Goal: Task Accomplishment & Management: Manage account settings

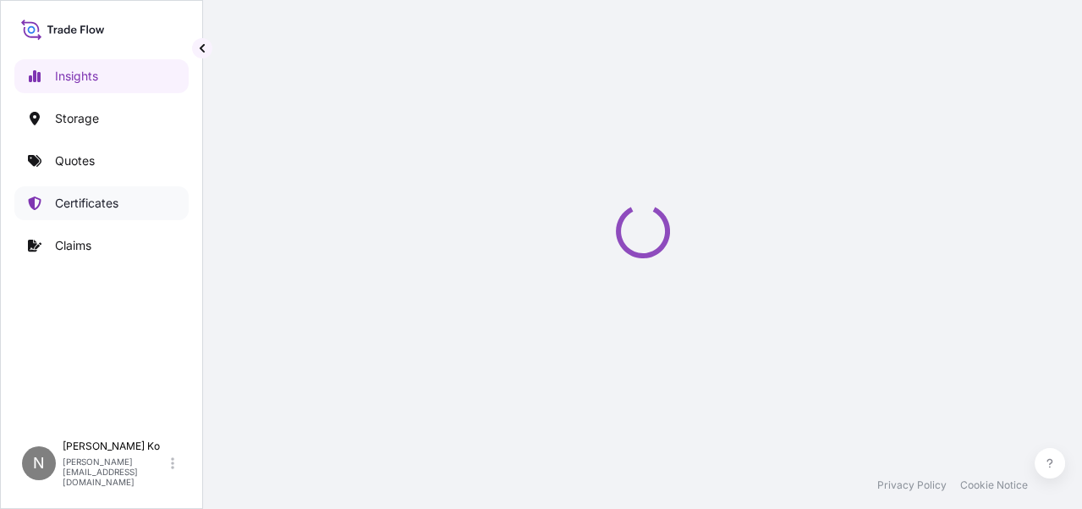
select select "2025"
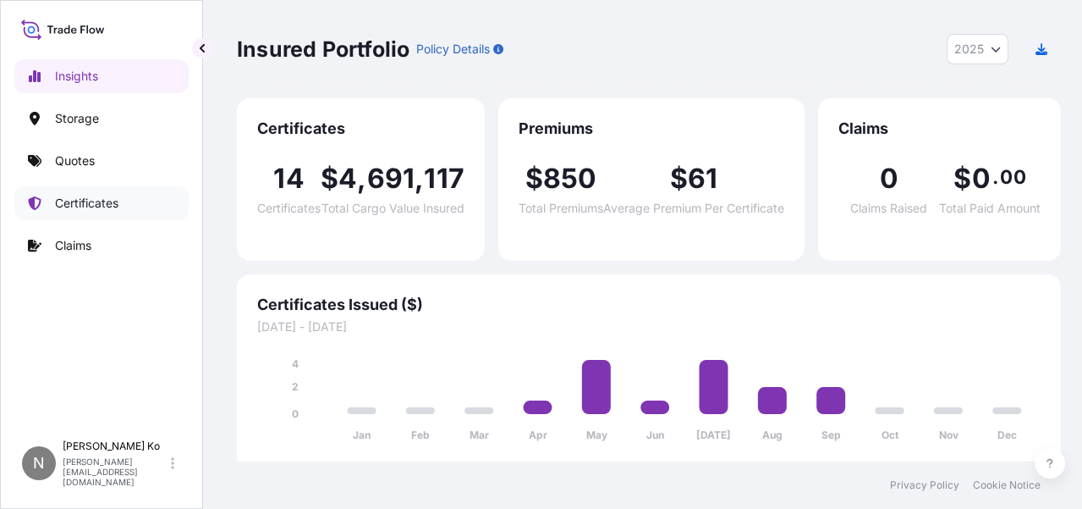
click at [96, 201] on p "Certificates" at bounding box center [86, 203] width 63 height 17
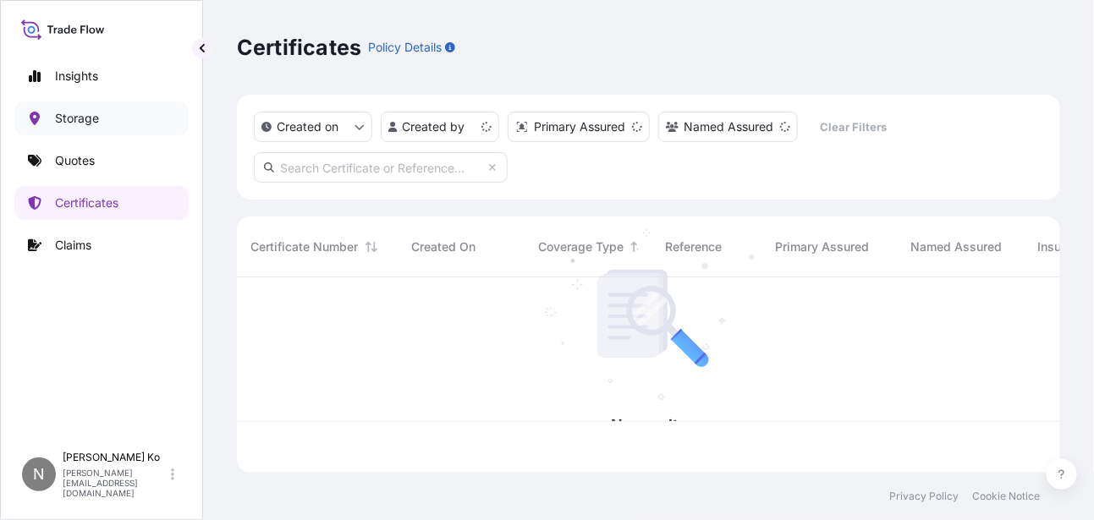
scroll to position [192, 812]
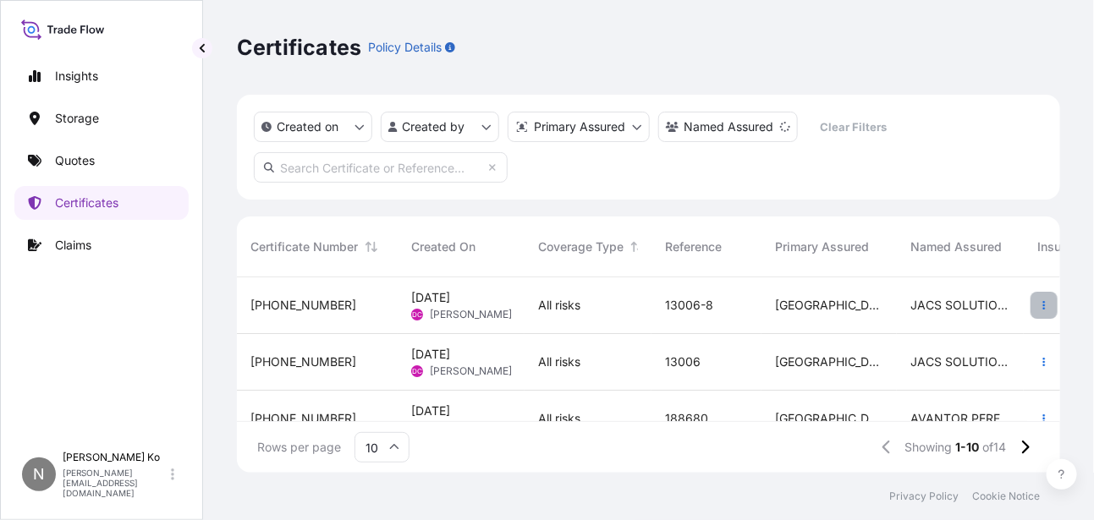
click at [1043, 308] on icon "button" at bounding box center [1044, 305] width 3 height 8
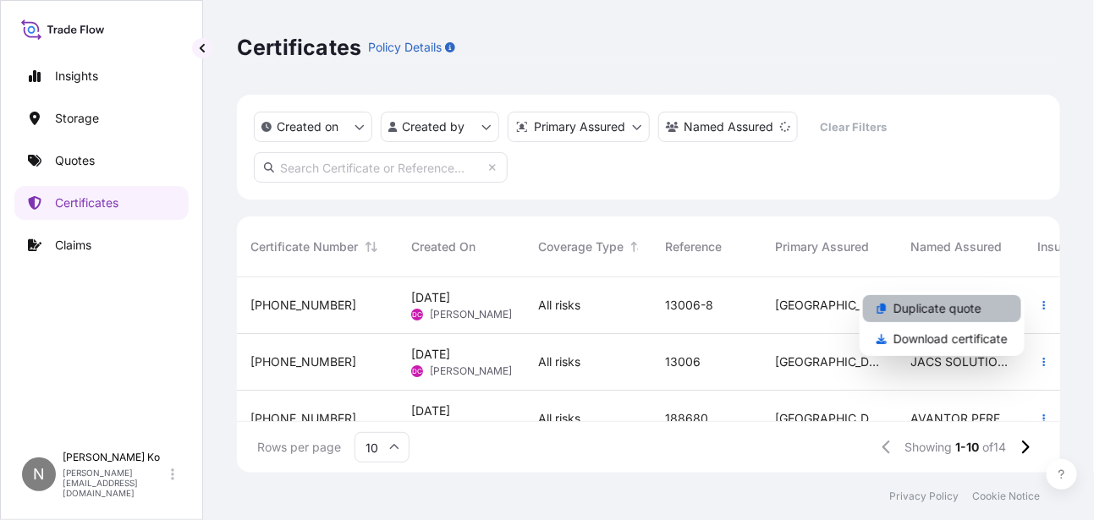
click at [967, 312] on p "Duplicate quote" at bounding box center [938, 308] width 88 height 17
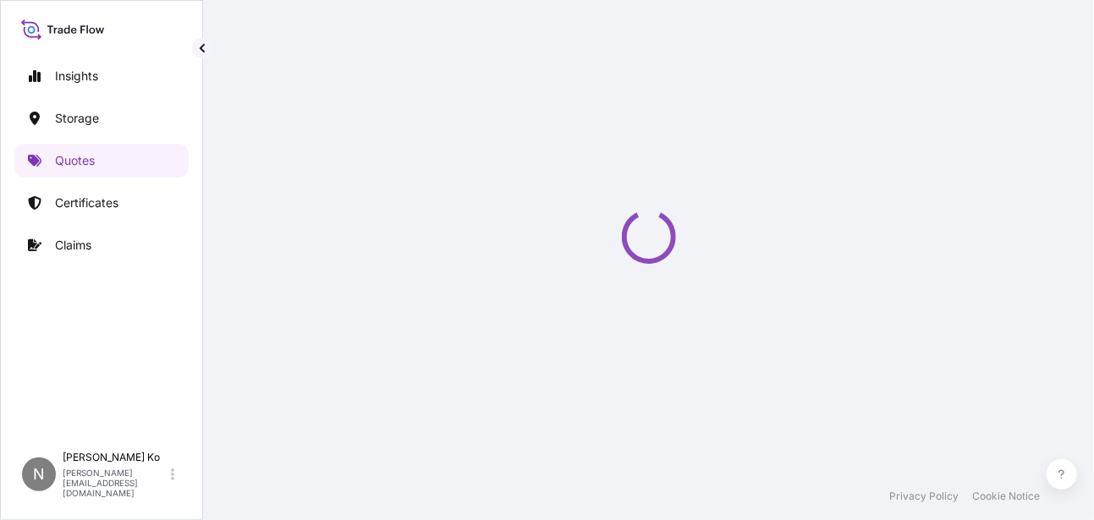
select select "Inland"
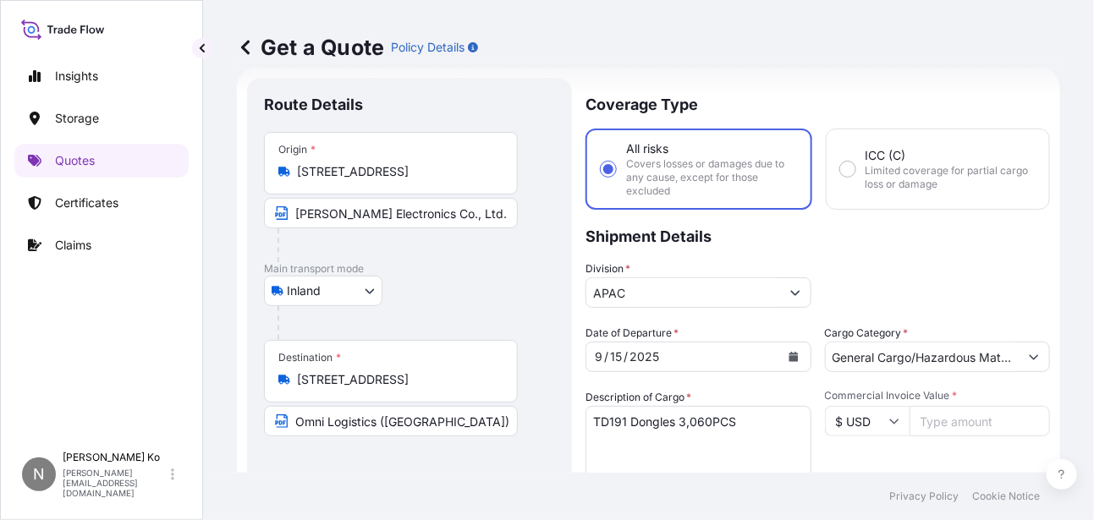
scroll to position [26, 0]
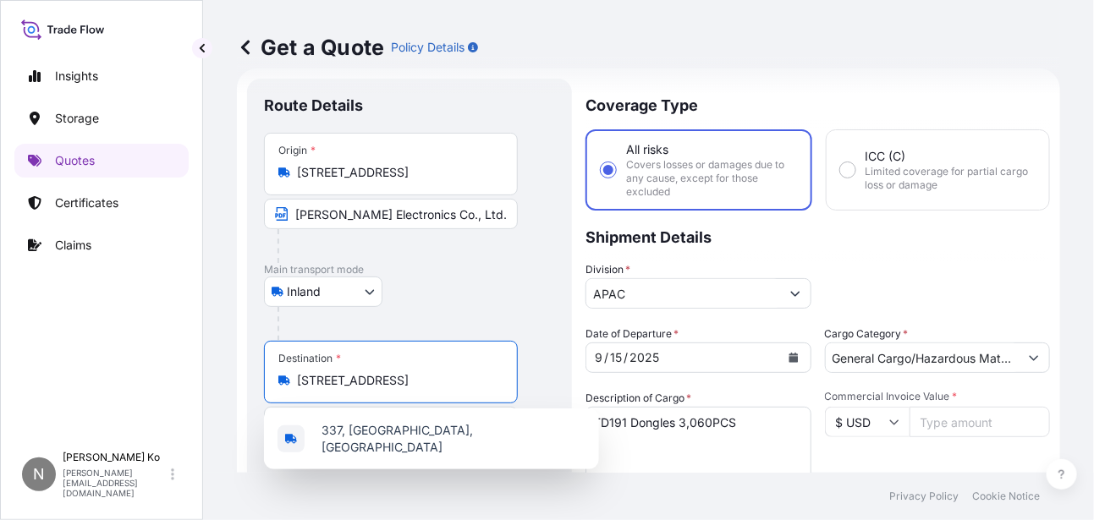
click at [421, 373] on input "[STREET_ADDRESS]" at bounding box center [397, 380] width 200 height 17
click at [473, 294] on div "Inland Air Water Inland" at bounding box center [409, 292] width 291 height 30
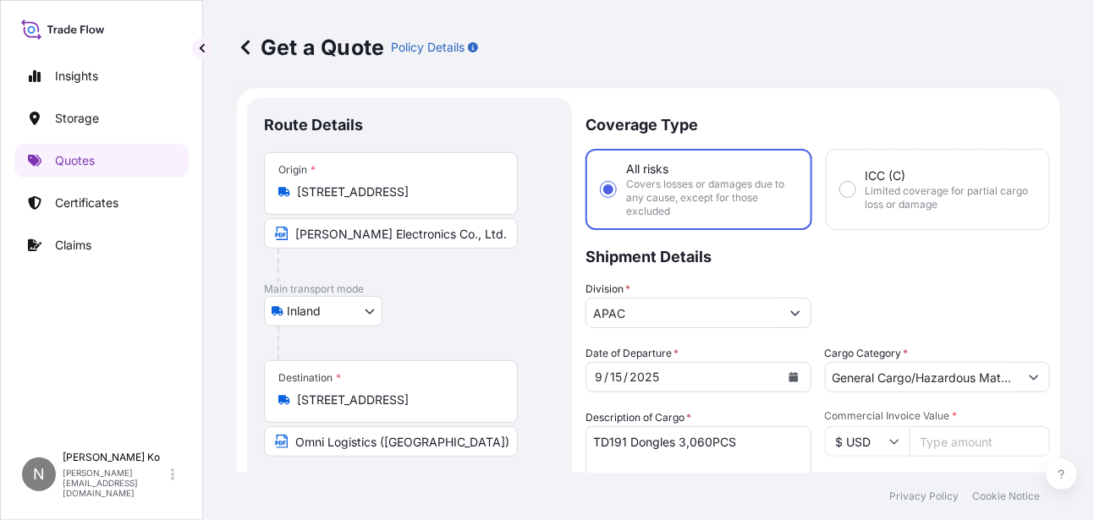
scroll to position [0, 0]
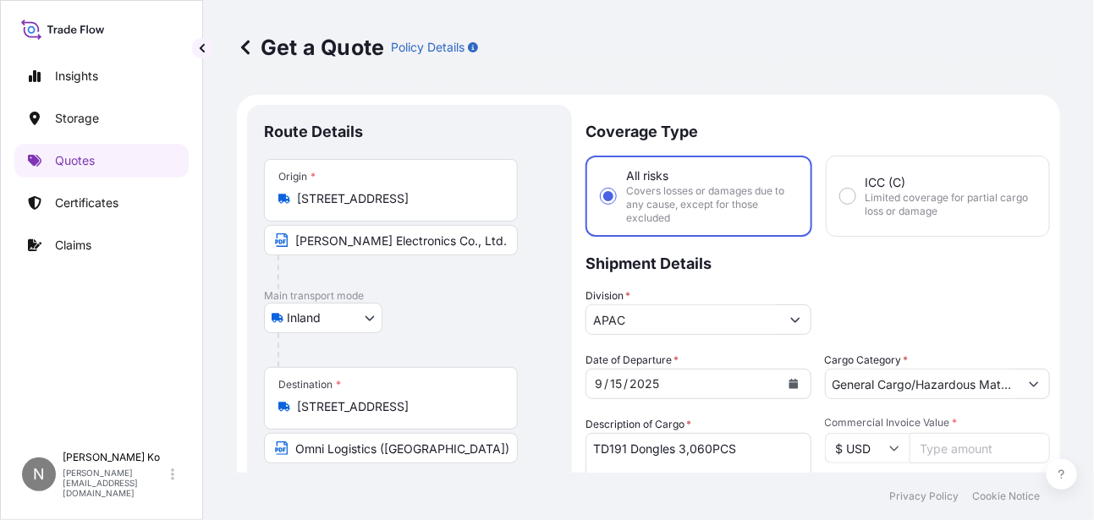
click at [790, 386] on icon "Calendar" at bounding box center [793, 384] width 9 height 10
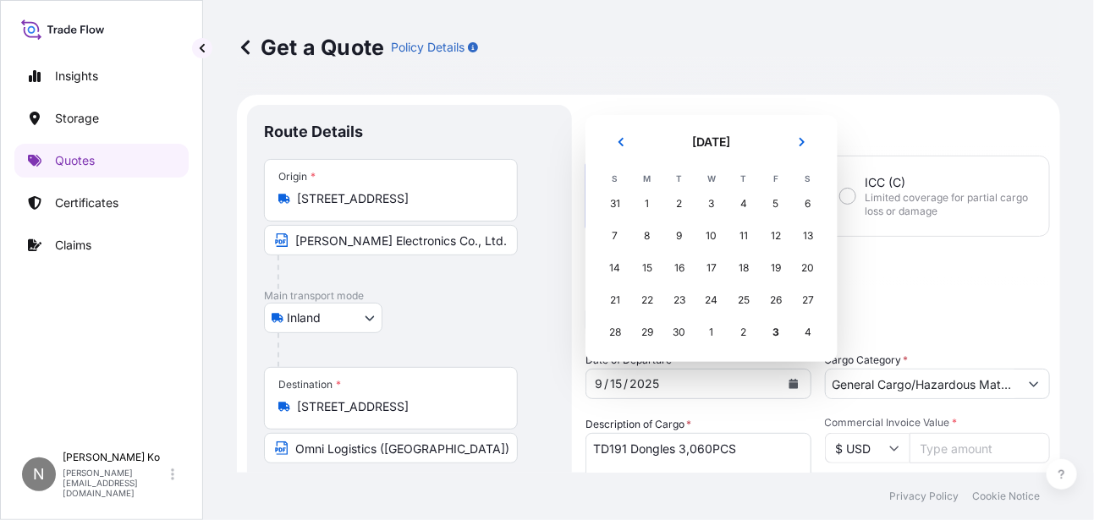
click at [741, 331] on div "2" at bounding box center [744, 332] width 30 height 30
click at [741, 333] on div "2" at bounding box center [744, 332] width 30 height 30
click at [801, 140] on icon "Next" at bounding box center [802, 142] width 5 height 8
click at [746, 201] on div "2" at bounding box center [744, 204] width 30 height 30
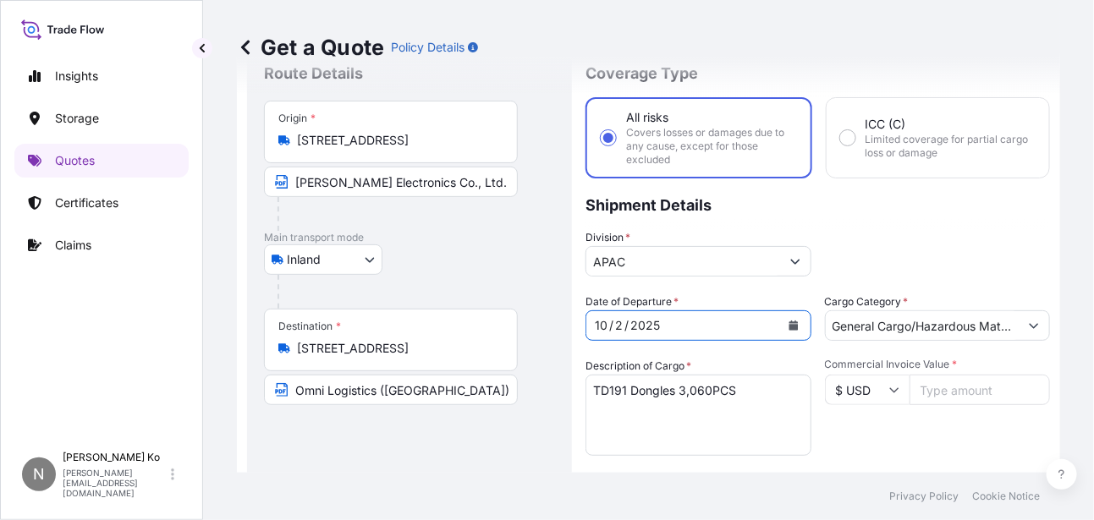
scroll to position [85, 0]
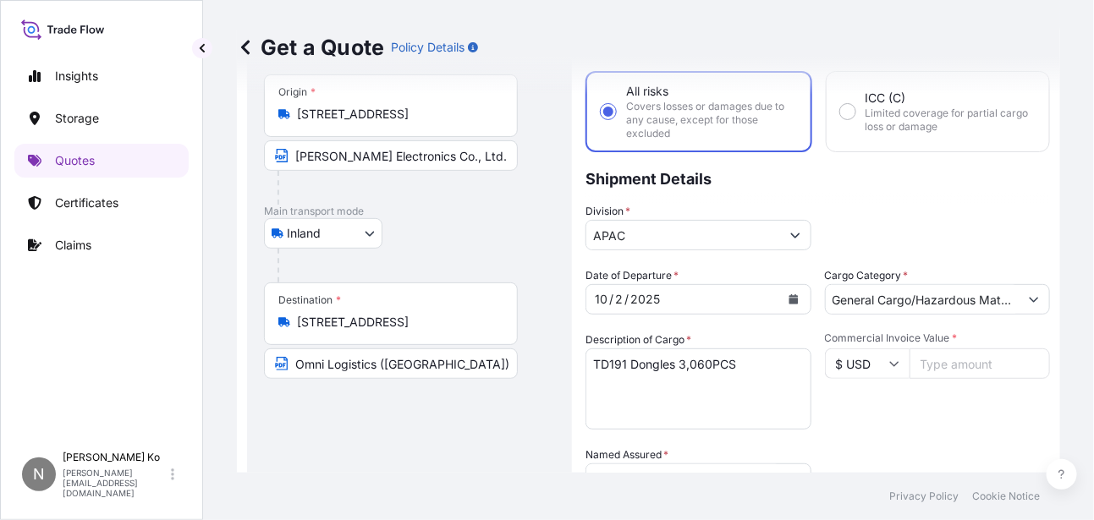
click at [681, 364] on textarea "TD191 Dongles 3,060PCS" at bounding box center [699, 389] width 226 height 81
type textarea "TD191 Dongles 10,640PCS"
click at [928, 364] on input "Commercial Invoice Value *" at bounding box center [980, 364] width 141 height 30
click at [956, 364] on input "Commercial Invoice Value *" at bounding box center [980, 364] width 141 height 30
type input "555480"
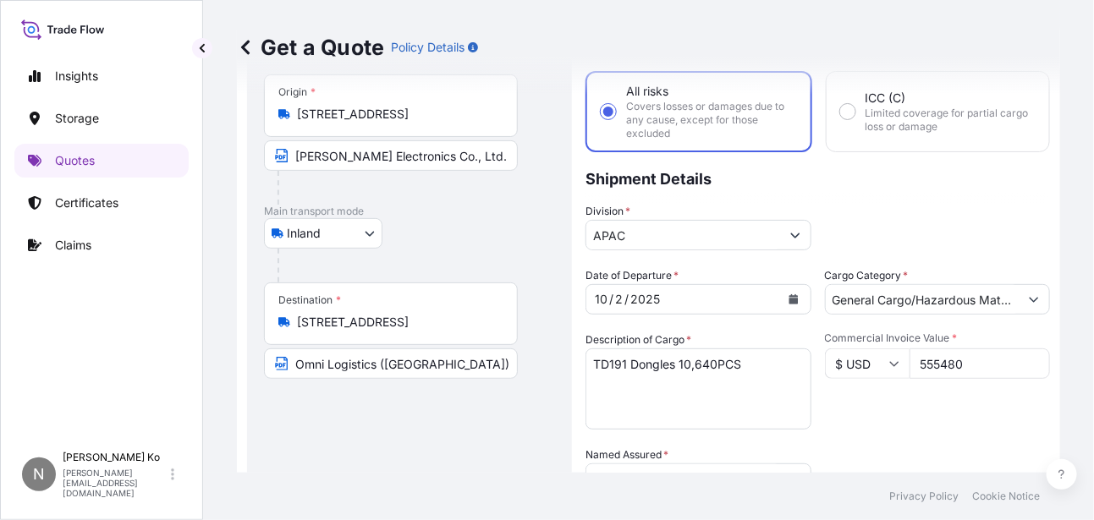
click at [872, 408] on div "Commercial Invoice Value * $ USD 555480" at bounding box center [938, 381] width 226 height 98
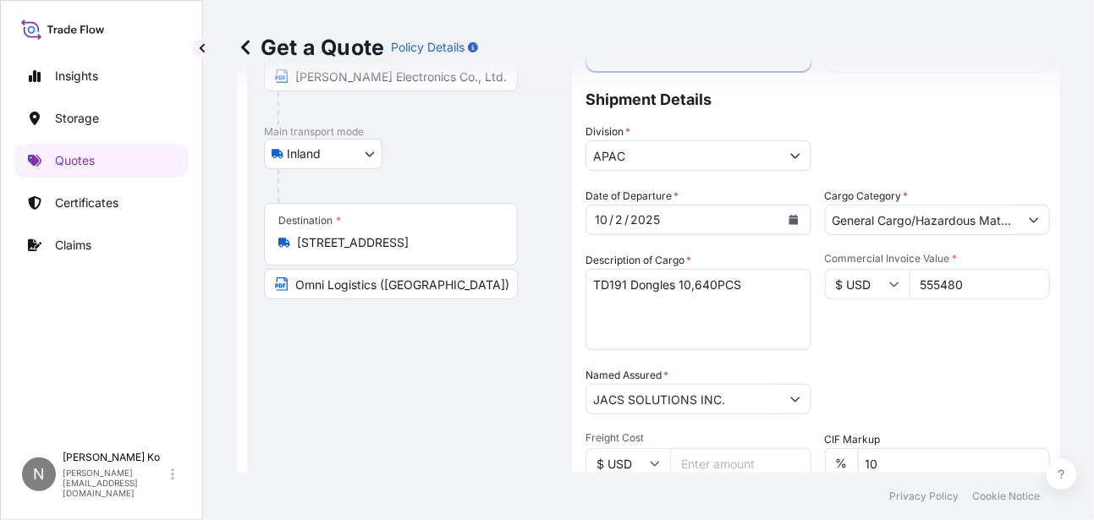
scroll to position [254, 0]
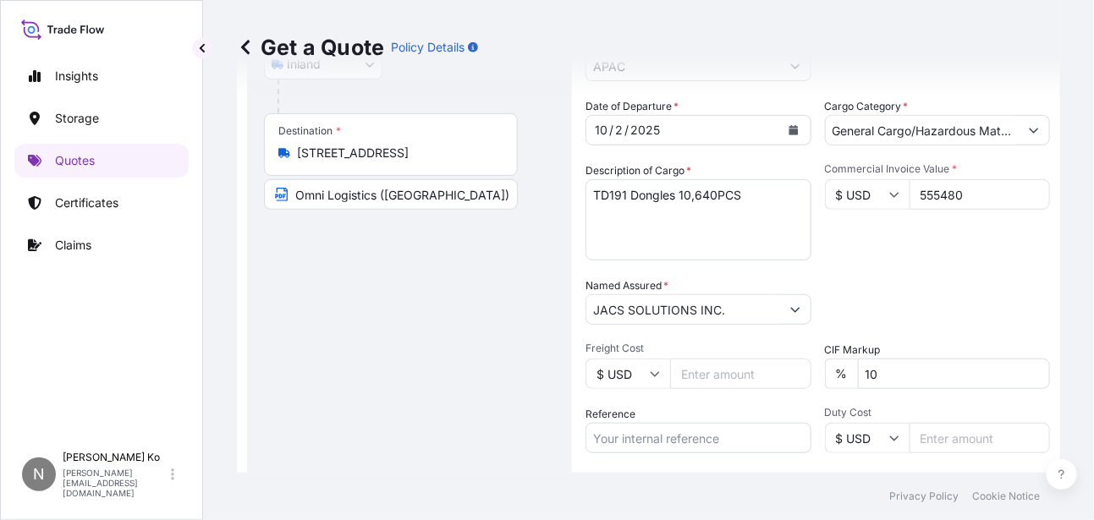
click at [908, 278] on div "Packing Category Type to search a container mode Please select a primary mode o…" at bounding box center [938, 301] width 226 height 47
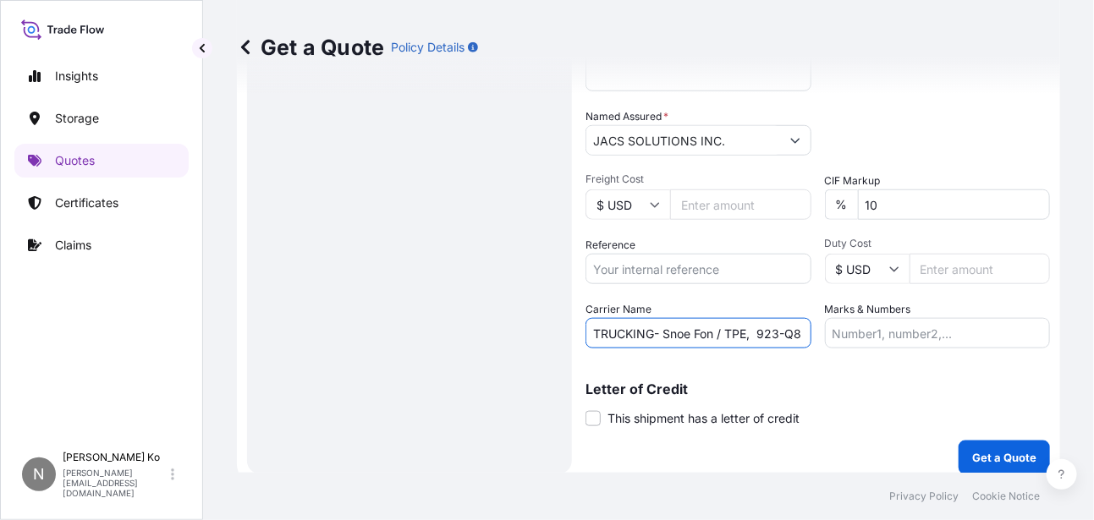
scroll to position [0, 5]
drag, startPoint x: 758, startPoint y: 333, endPoint x: 813, endPoint y: 333, distance: 55.0
click at [813, 333] on div "Date of Departure * [DATE] Cargo Category * General Cargo/Hazardous Material De…" at bounding box center [818, 139] width 465 height 420
paste input "KPA-5677"
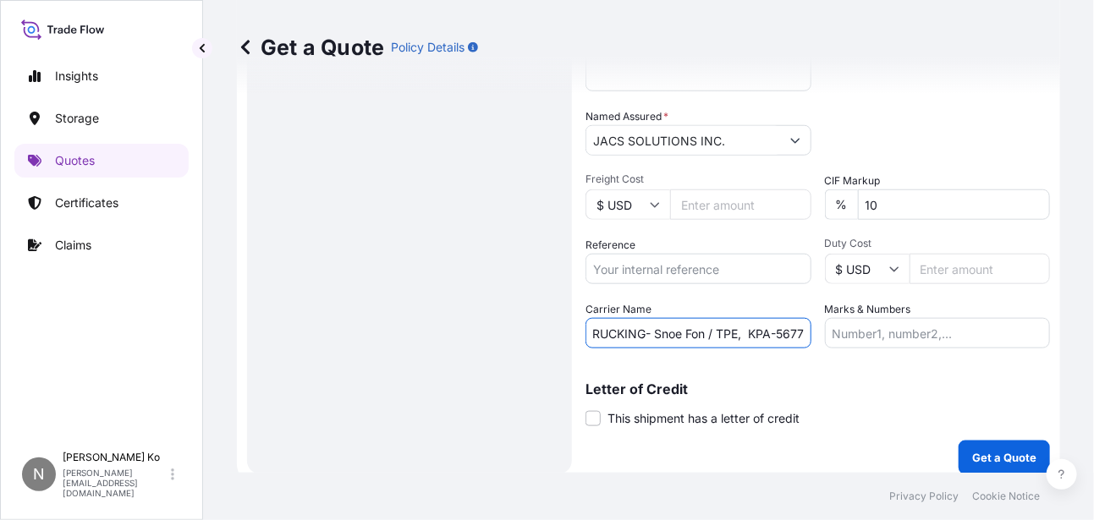
type input "TRUCKING- Snoe Fon / TPE, KPA-5677"
click at [840, 394] on p "Letter of Credit" at bounding box center [818, 390] width 465 height 14
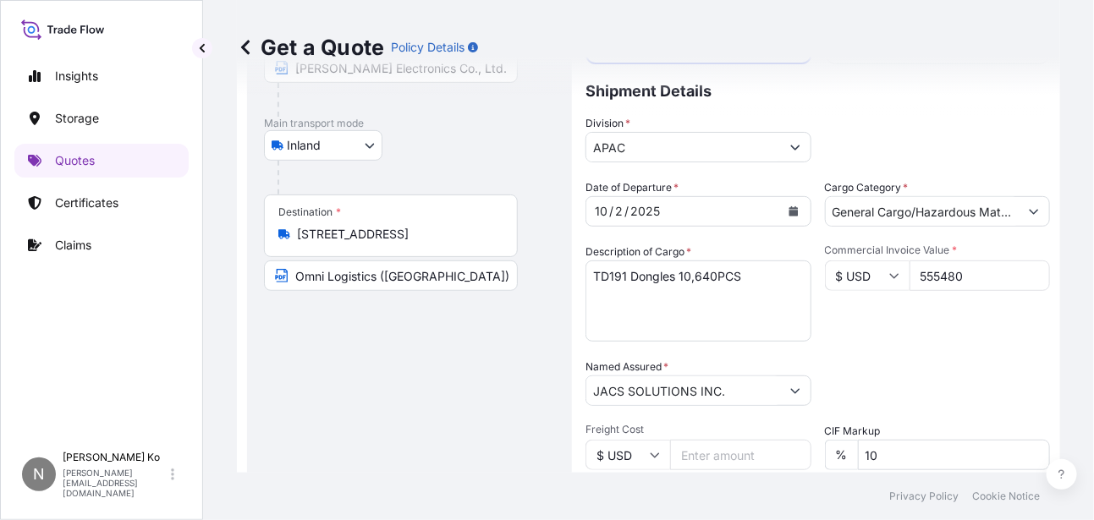
scroll to position [169, 0]
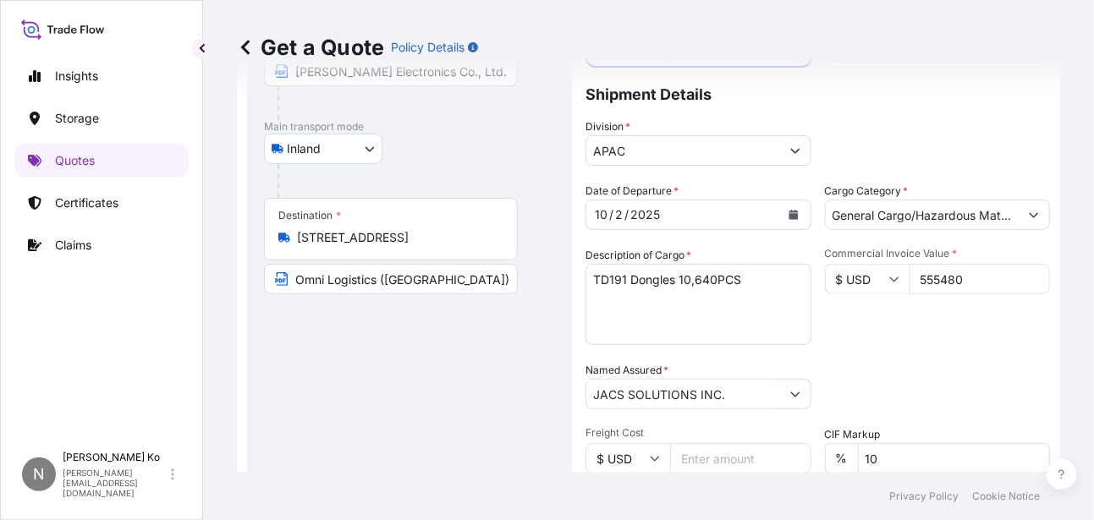
drag, startPoint x: 942, startPoint y: 278, endPoint x: 964, endPoint y: 278, distance: 22.0
click at [964, 278] on input "555480" at bounding box center [980, 279] width 141 height 30
type input "555408"
click at [879, 356] on div "Date of Departure * [DATE] Cargo Category * General Cargo/Hazardous Material De…" at bounding box center [818, 393] width 465 height 420
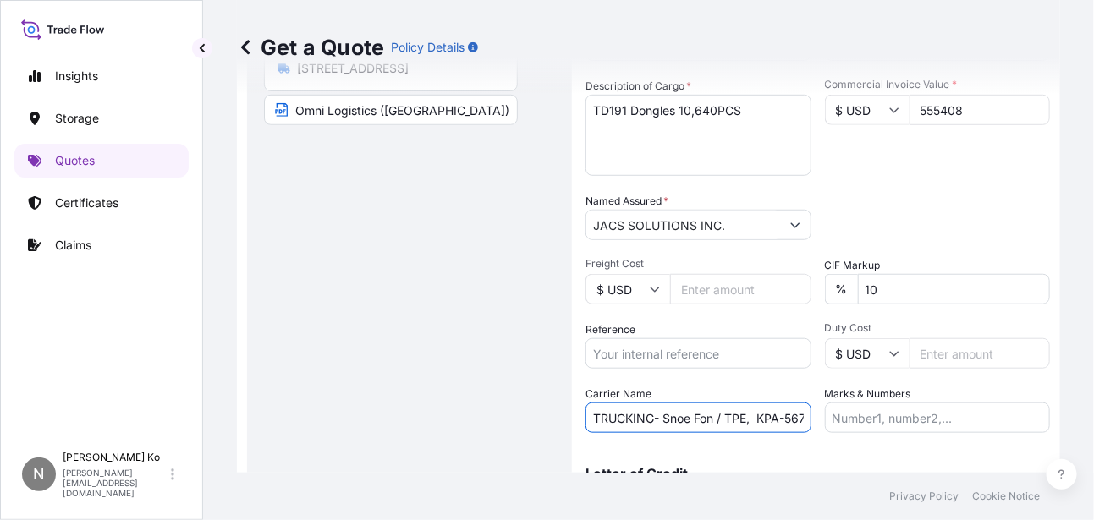
scroll to position [0, 18]
drag, startPoint x: 760, startPoint y: 419, endPoint x: 804, endPoint y: 419, distance: 44.0
click at [804, 419] on input "TRUCKING- Snoe Fon / TPE, KPA-5677" at bounding box center [699, 418] width 226 height 30
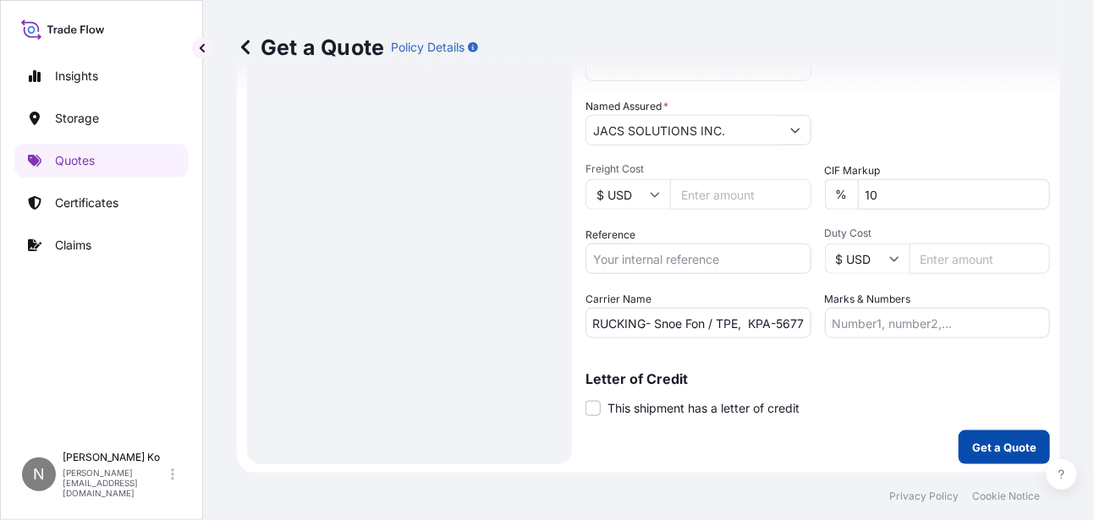
scroll to position [0, 0]
click at [994, 441] on p "Get a Quote" at bounding box center [1004, 447] width 64 height 17
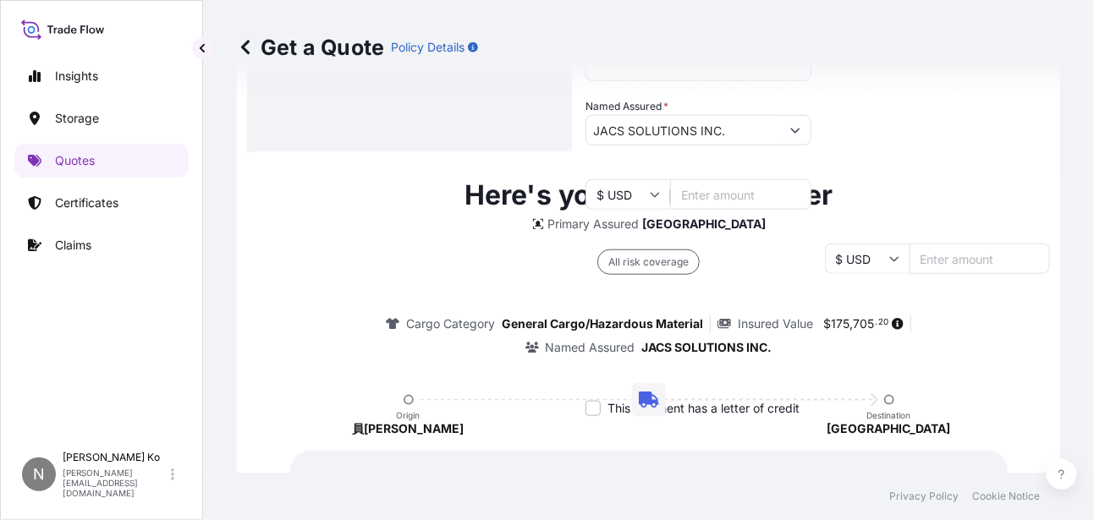
scroll to position [500, 0]
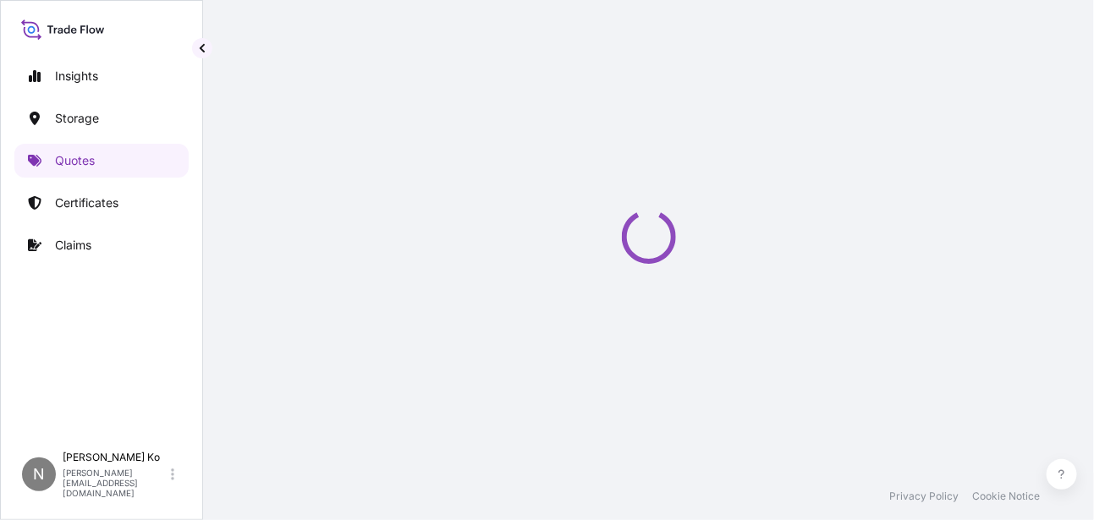
select select "Inland"
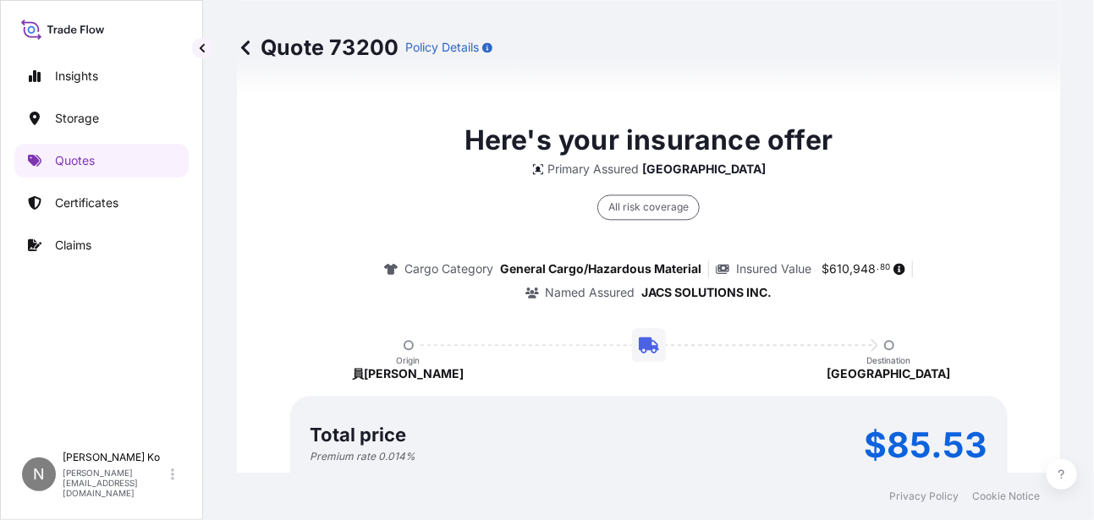
scroll to position [1262, 0]
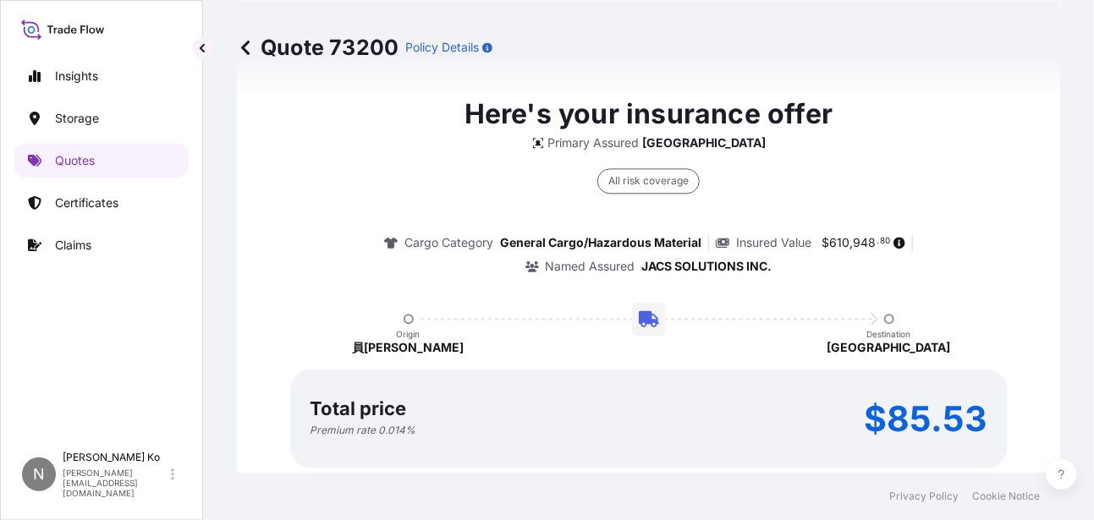
drag, startPoint x: 845, startPoint y: 252, endPoint x: 819, endPoint y: 277, distance: 35.3
click at [839, 255] on div "Cargo Category General Cargo/Hazardous Material Insured Value $ 610 , 948 . 80 …" at bounding box center [649, 254] width 776 height 41
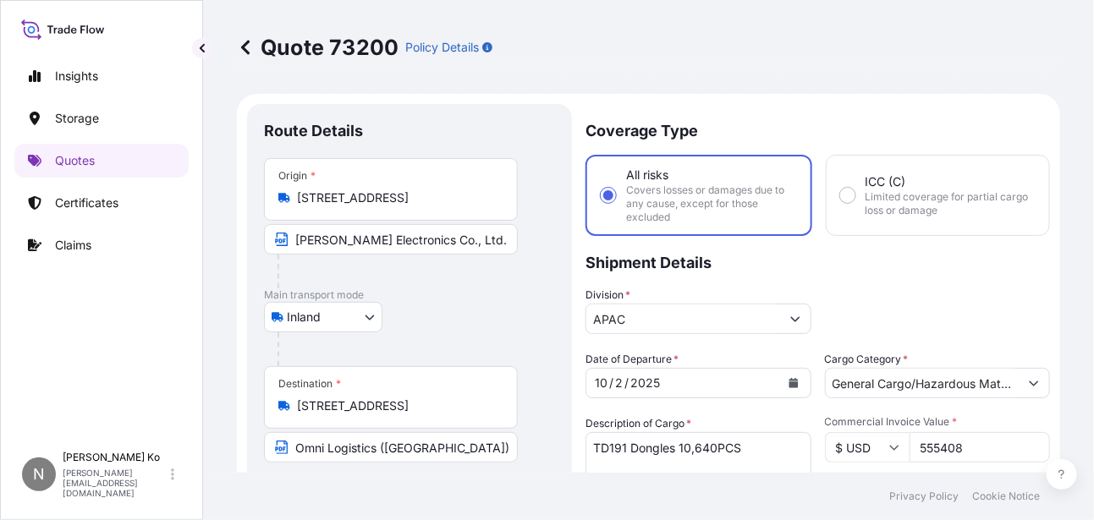
scroll to position [0, 0]
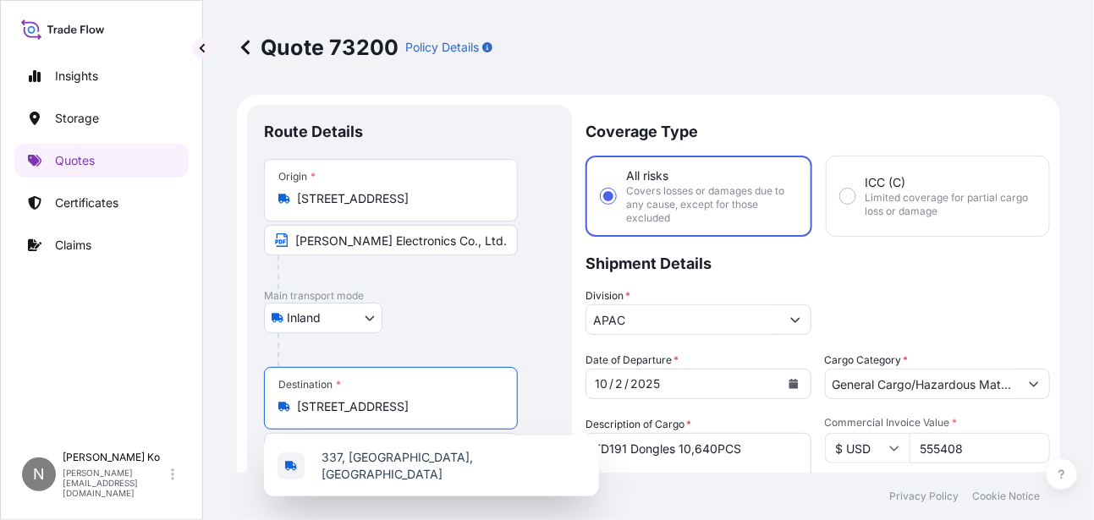
click at [405, 410] on input "[STREET_ADDRESS]" at bounding box center [397, 407] width 200 height 17
click at [501, 316] on div "Inland Air Water Inland" at bounding box center [409, 318] width 291 height 30
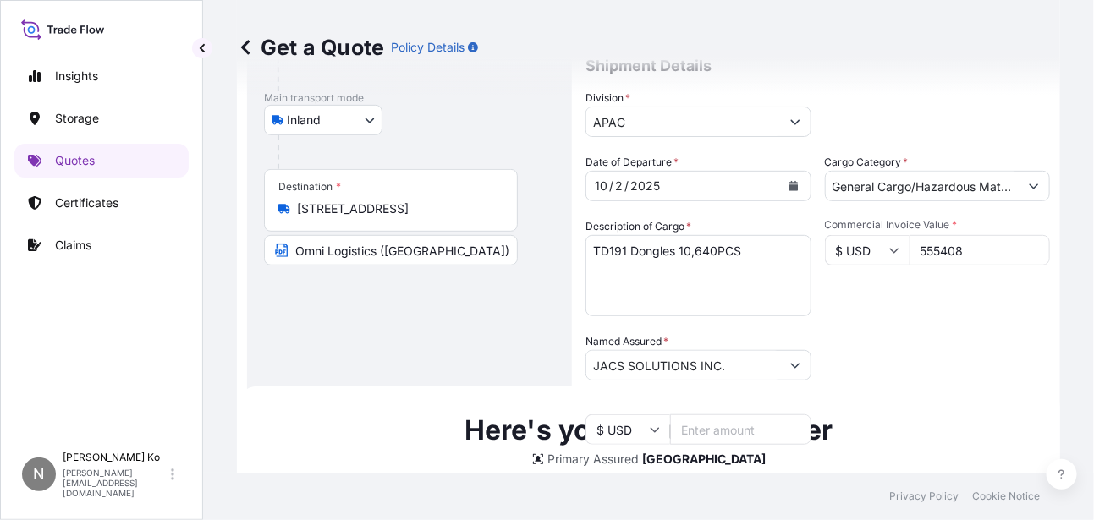
scroll to position [162, 0]
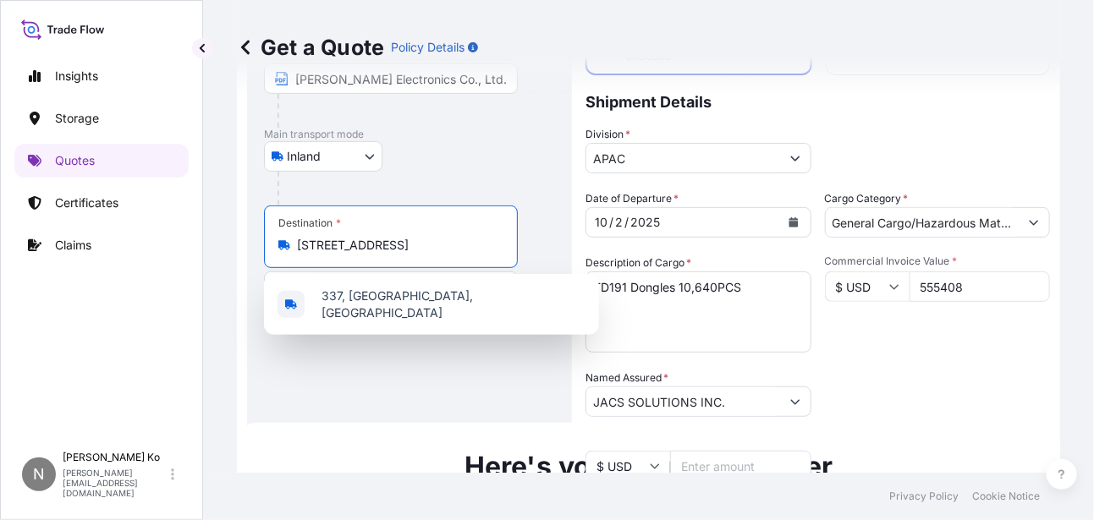
click at [421, 244] on input "[STREET_ADDRESS]" at bounding box center [397, 245] width 200 height 17
click at [441, 231] on div "Destination * [STREET_ADDRESS]" at bounding box center [391, 237] width 254 height 63
click at [441, 237] on input "[STREET_ADDRESS]" at bounding box center [397, 245] width 200 height 17
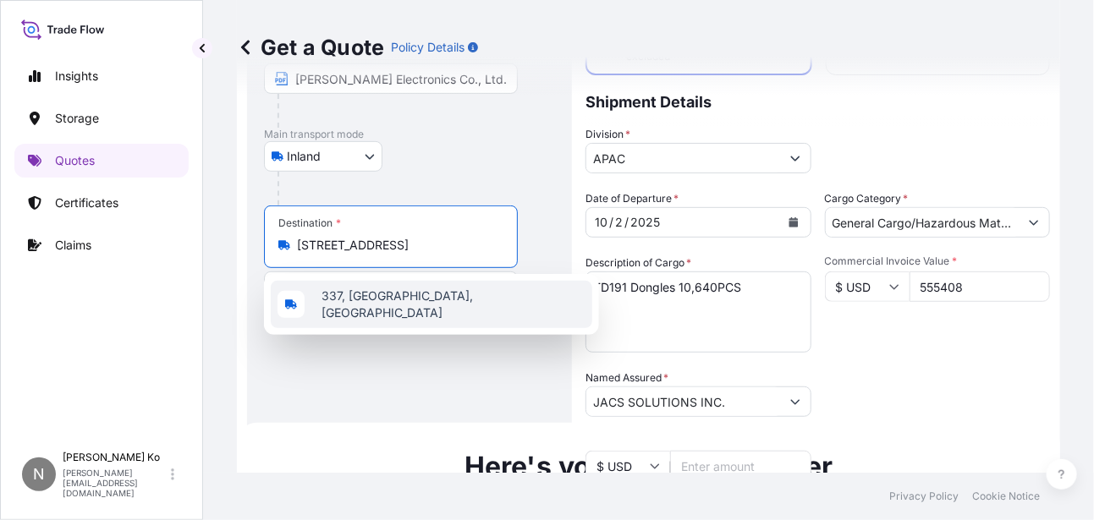
click at [460, 372] on div "Route Details Place of loading Road / [GEOGRAPHIC_DATA] / Inland Origin * [STRE…" at bounding box center [409, 339] width 291 height 759
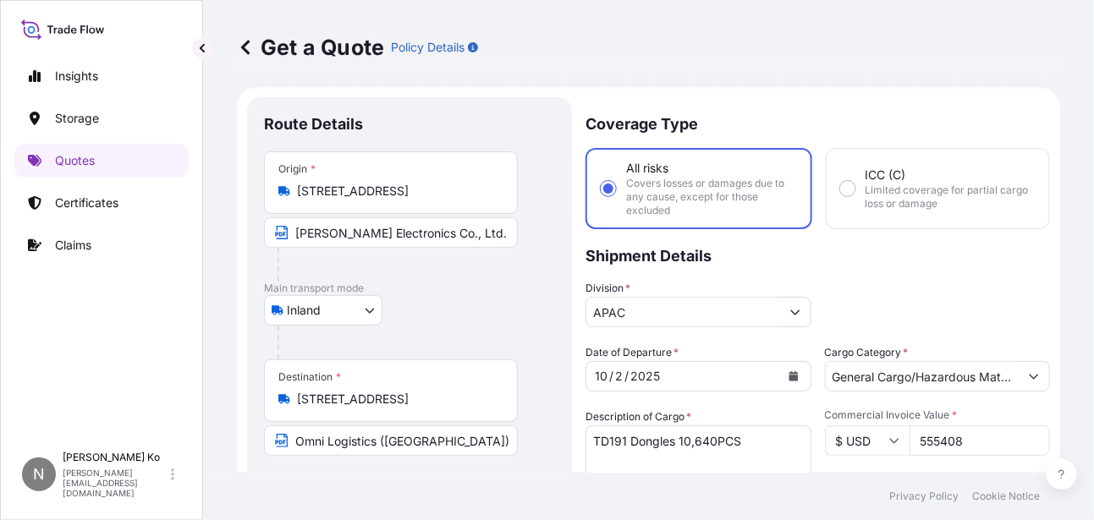
scroll to position [0, 0]
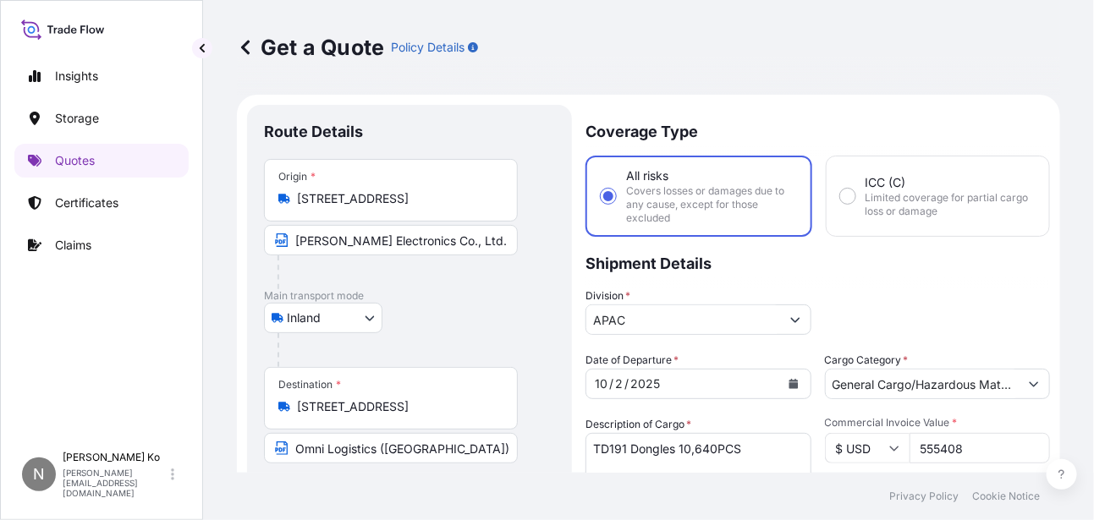
click at [478, 304] on div "Inland Air Water Inland" at bounding box center [409, 318] width 291 height 30
click at [898, 279] on p "Shipment Details" at bounding box center [818, 262] width 465 height 51
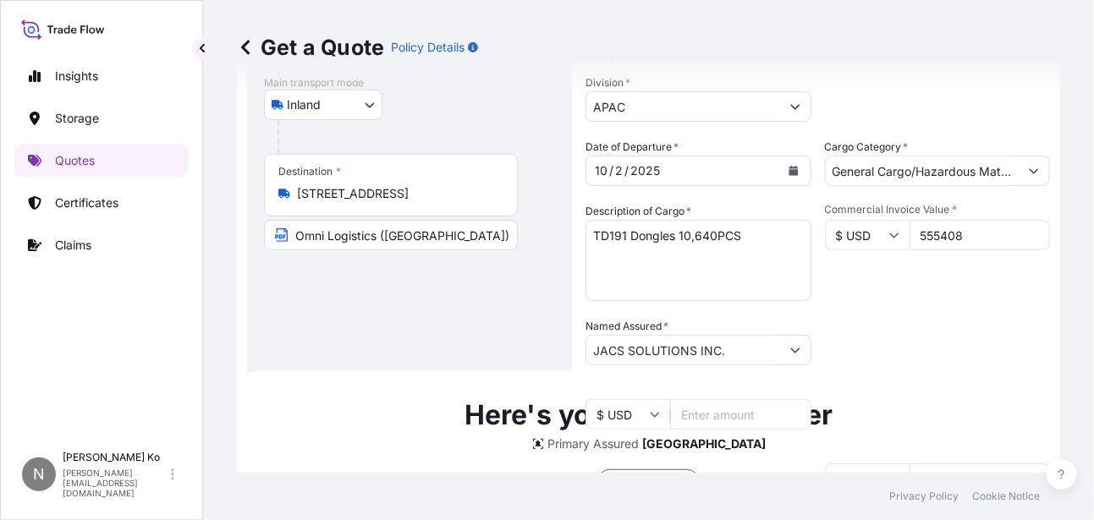
scroll to position [254, 0]
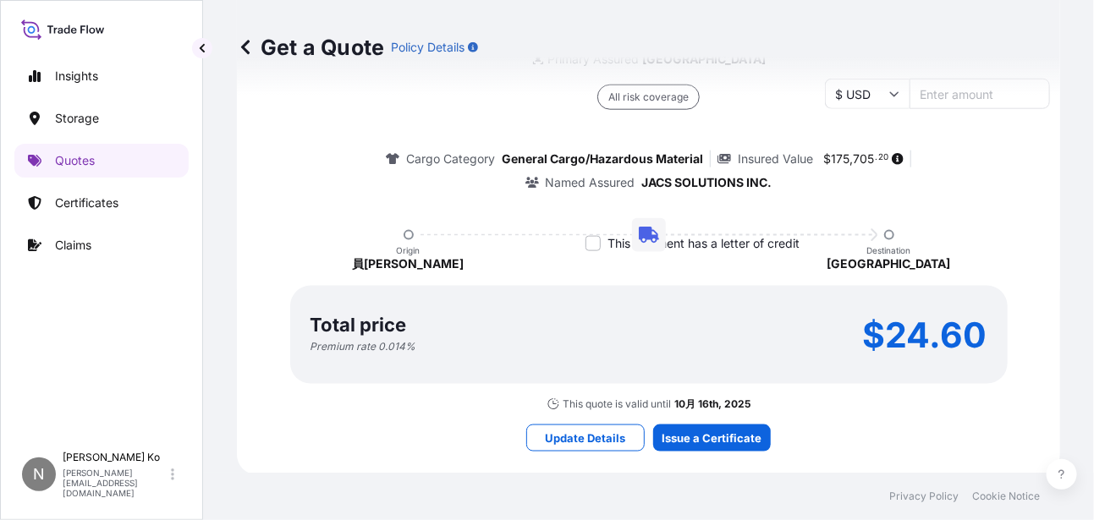
scroll to position [600, 0]
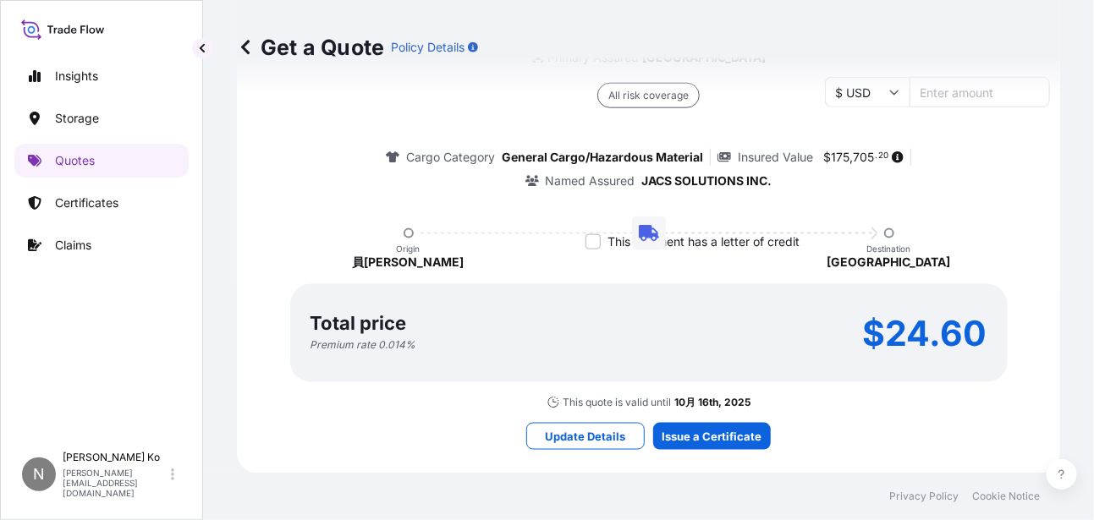
click at [854, 157] on span "705" at bounding box center [863, 157] width 21 height 12
click at [853, 151] on span "705" at bounding box center [863, 157] width 21 height 12
drag, startPoint x: 850, startPoint y: 151, endPoint x: 823, endPoint y: 158, distance: 27.3
click at [823, 158] on span "$" at bounding box center [827, 157] width 8 height 12
click at [603, 431] on p "Update Details" at bounding box center [586, 436] width 80 height 17
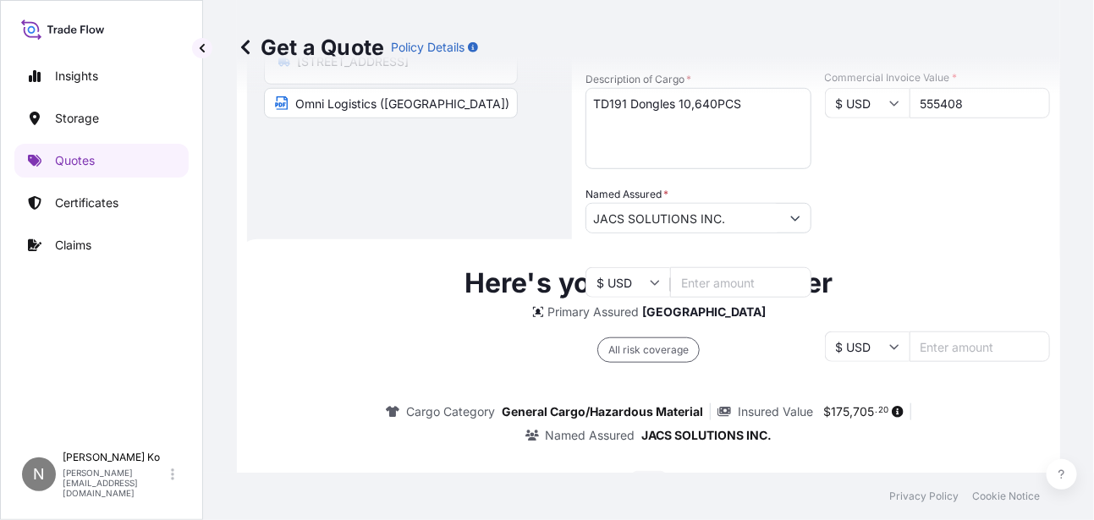
scroll to position [365, 0]
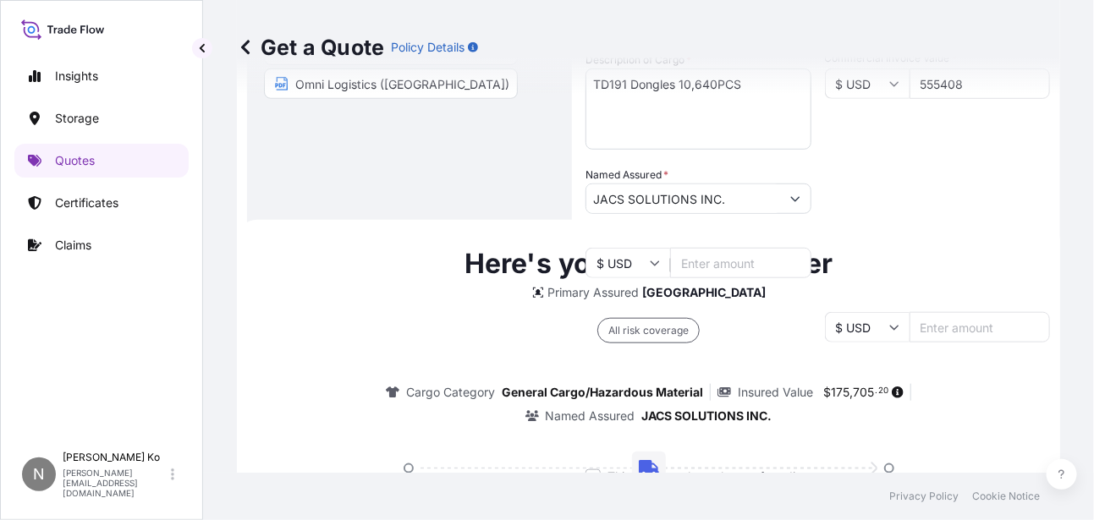
click at [530, 262] on p "Here's your insurance offer" at bounding box center [649, 264] width 368 height 41
drag, startPoint x: 731, startPoint y: 388, endPoint x: 883, endPoint y: 388, distance: 151.5
click at [883, 388] on div "Insured Value $ 175 , 705 . 20" at bounding box center [815, 392] width 194 height 17
copy div "Insured Value $ 175 , 705 . 20"
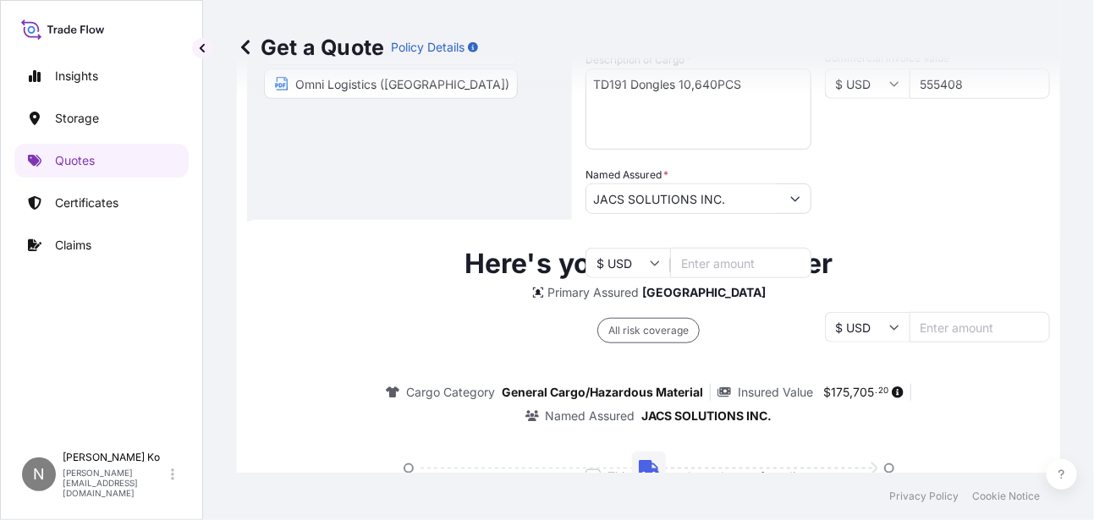
click at [359, 290] on div "Here's your insurance offer Primary Assured Taiwan All risk coverage Cargo Cate…" at bounding box center [649, 444] width 776 height 401
click at [831, 392] on span "175" at bounding box center [840, 393] width 19 height 12
click at [831, 391] on span "175" at bounding box center [840, 393] width 19 height 12
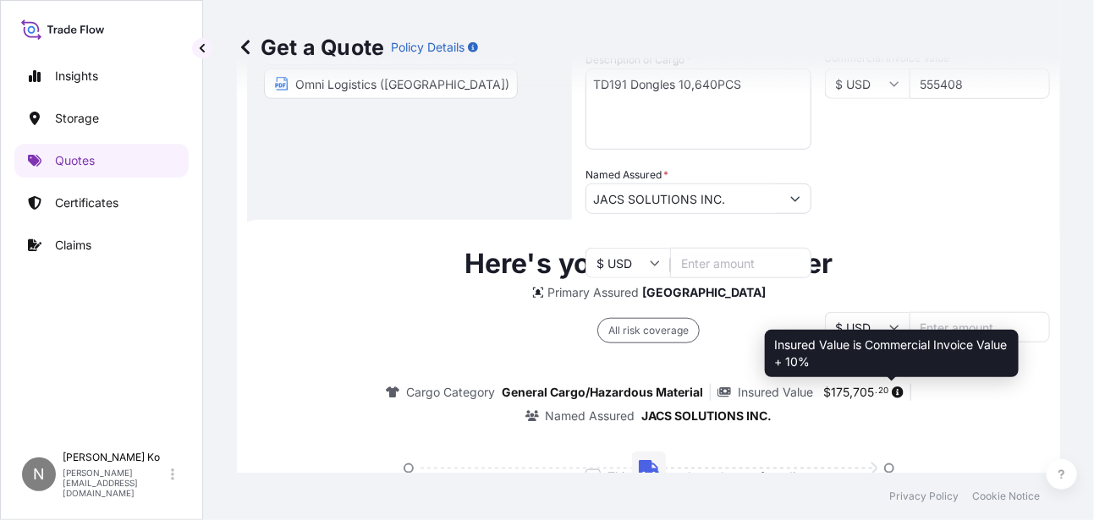
drag, startPoint x: 824, startPoint y: 391, endPoint x: 888, endPoint y: 390, distance: 63.5
click at [892, 390] on icon at bounding box center [898, 393] width 12 height 12
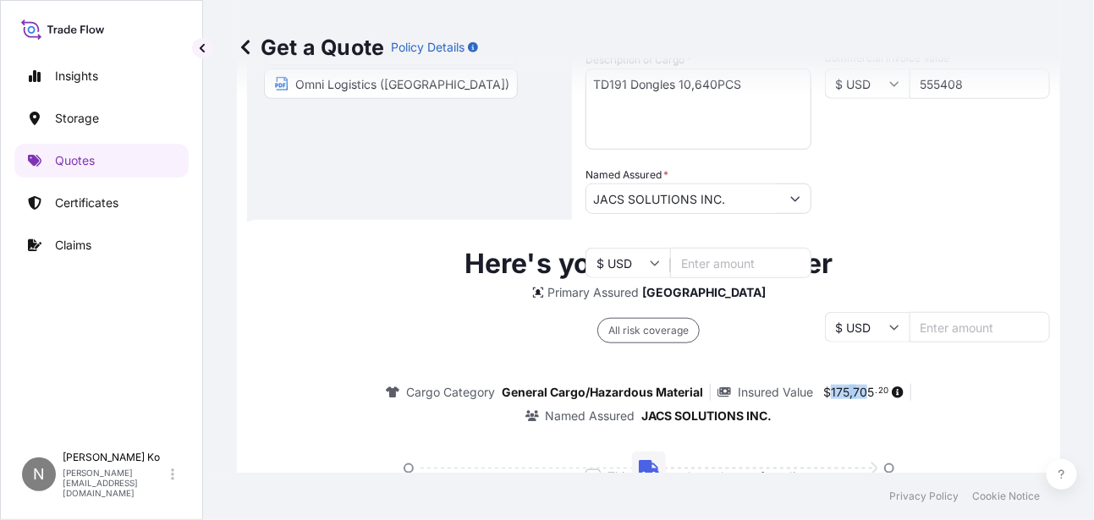
drag, startPoint x: 824, startPoint y: 392, endPoint x: 863, endPoint y: 391, distance: 38.9
click at [863, 391] on span "$ 175 , 705 . 20" at bounding box center [855, 393] width 65 height 12
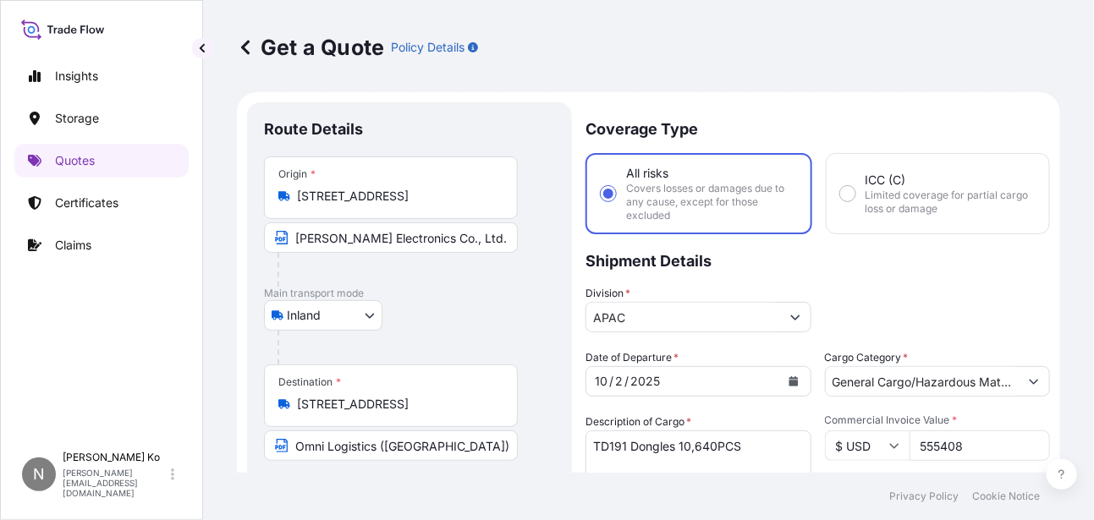
scroll to position [0, 0]
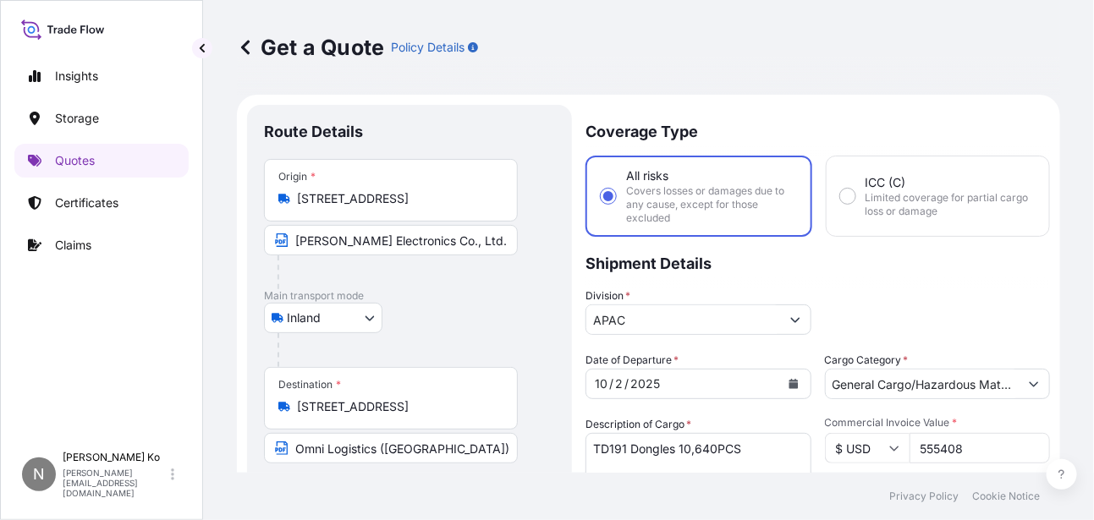
click at [248, 47] on icon at bounding box center [245, 47] width 17 height 17
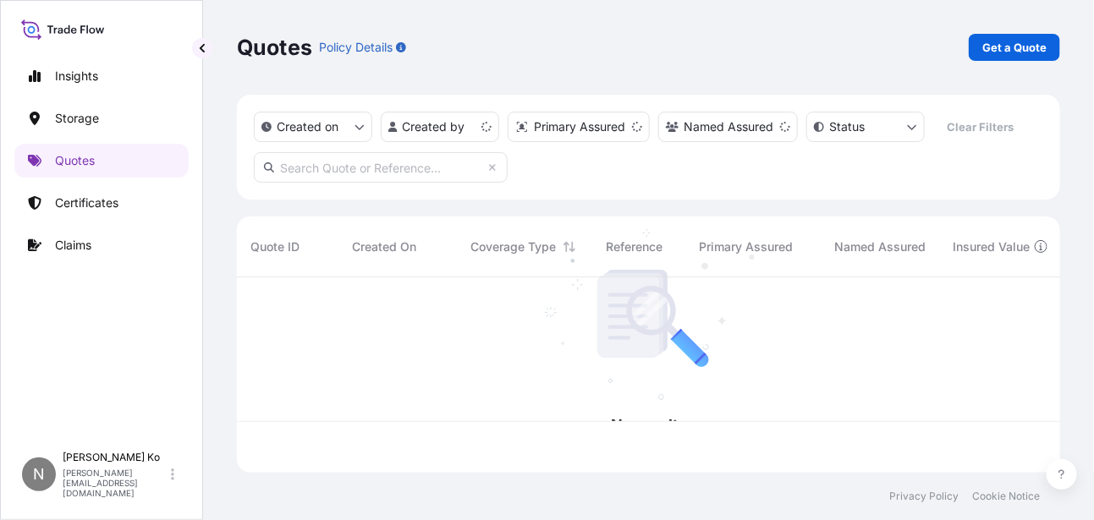
scroll to position [192, 812]
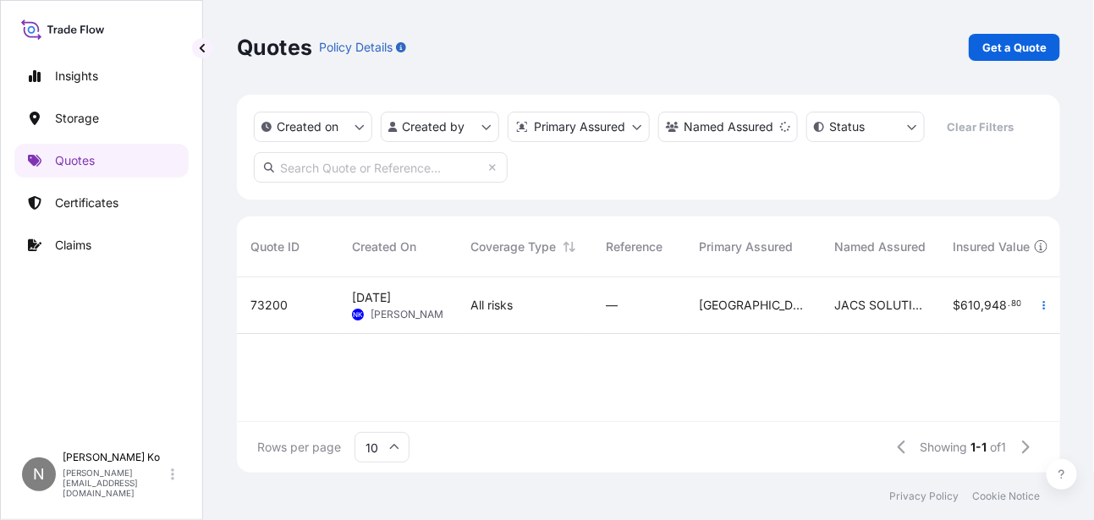
click at [969, 306] on span "610" at bounding box center [971, 306] width 20 height 12
select select "Inland"
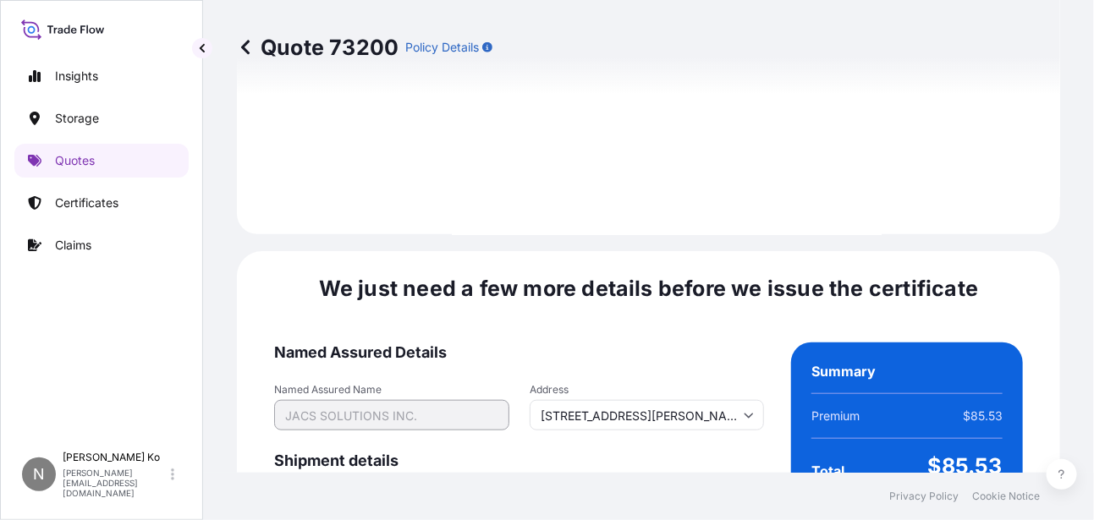
scroll to position [2670, 0]
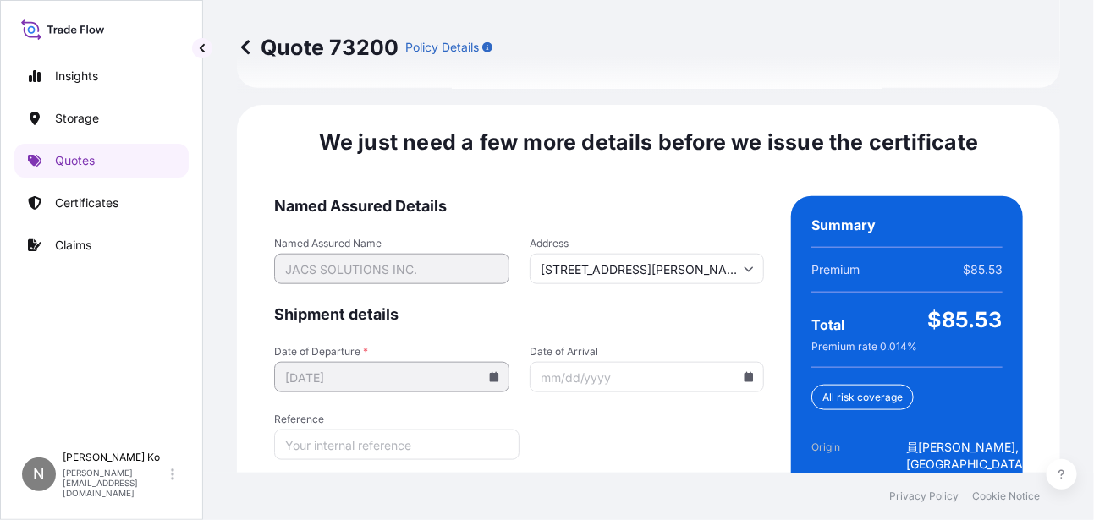
click at [682, 362] on input "Date of Arrival" at bounding box center [647, 377] width 235 height 30
click at [471, 296] on form "Named Assured Details Named Assured Name JACS SOLUTIONS INC. Address [STREET_AD…" at bounding box center [519, 395] width 490 height 399
click at [716, 396] on form "Named Assured Details Named Assured Name JACS SOLUTIONS INC. Address [STREET_AD…" at bounding box center [519, 395] width 490 height 399
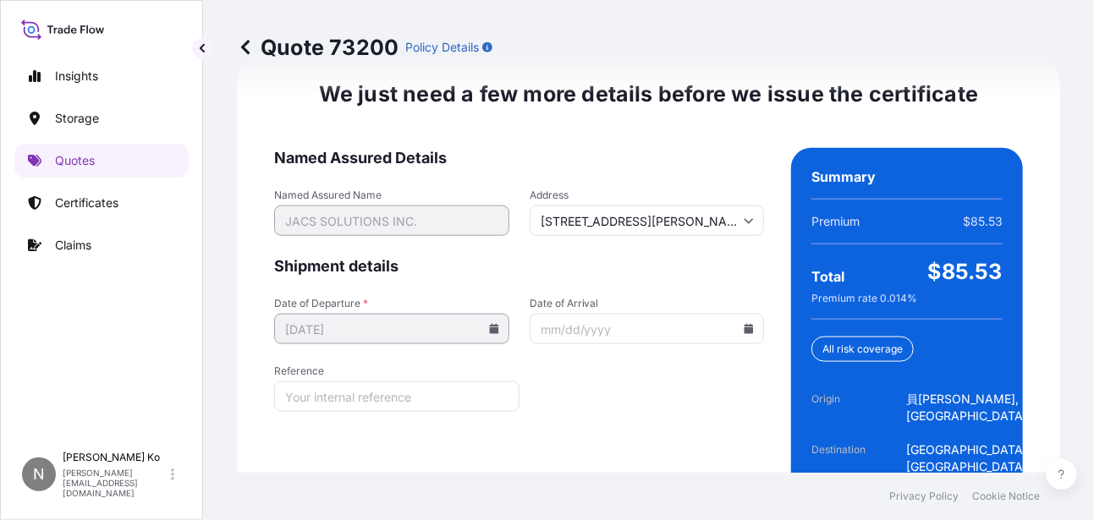
scroll to position [2743, 0]
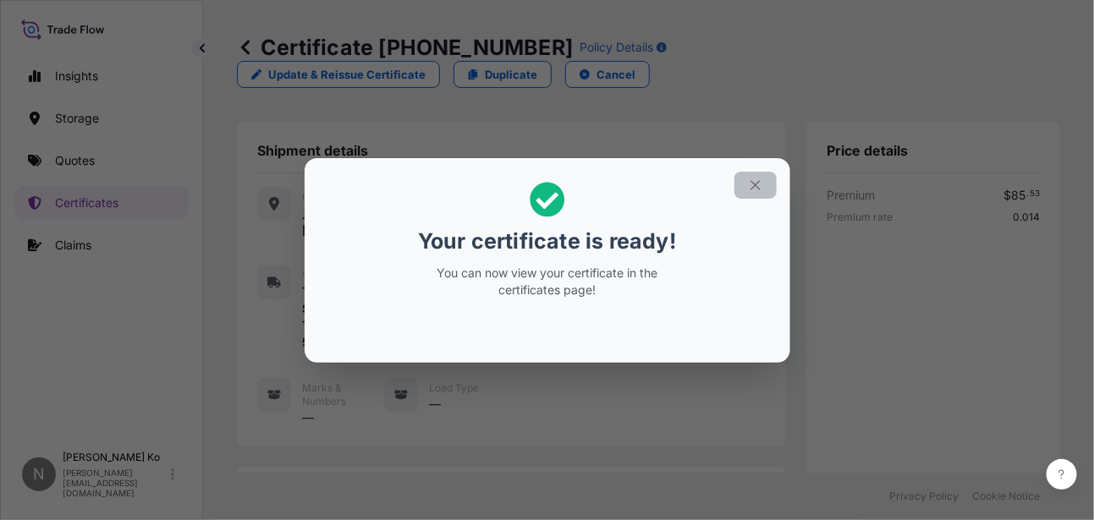
click at [754, 183] on icon "button" at bounding box center [755, 184] width 9 height 9
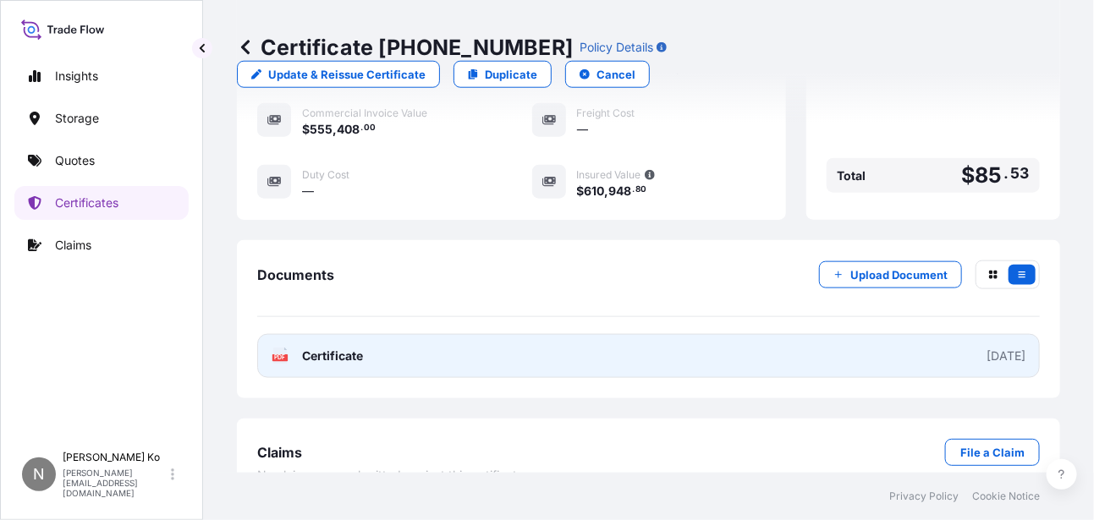
scroll to position [554, 0]
click at [346, 346] on span "Certificate" at bounding box center [332, 354] width 61 height 17
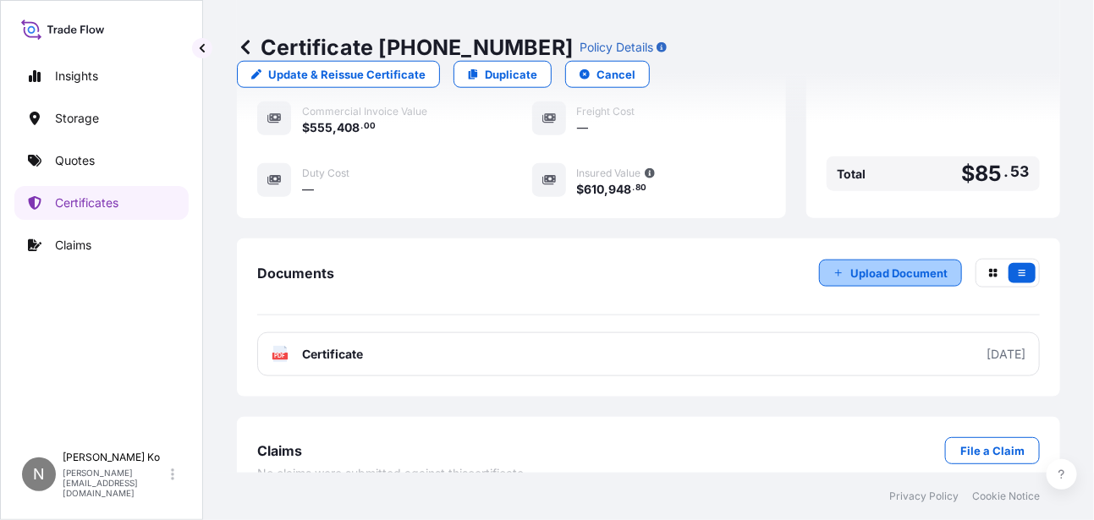
click at [890, 265] on p "Upload Document" at bounding box center [899, 273] width 97 height 17
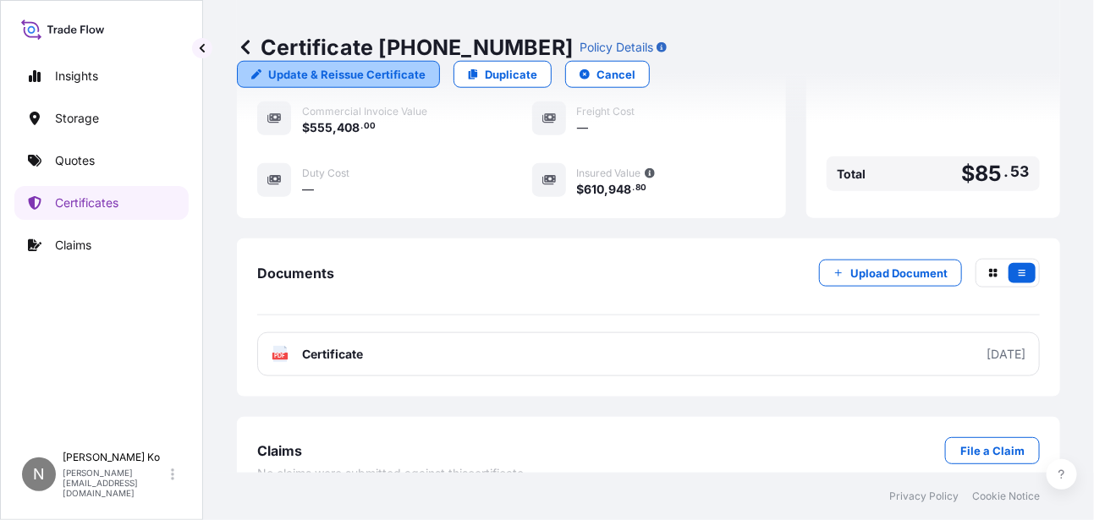
click at [426, 66] on p "Update & Reissue Certificate" at bounding box center [346, 74] width 157 height 17
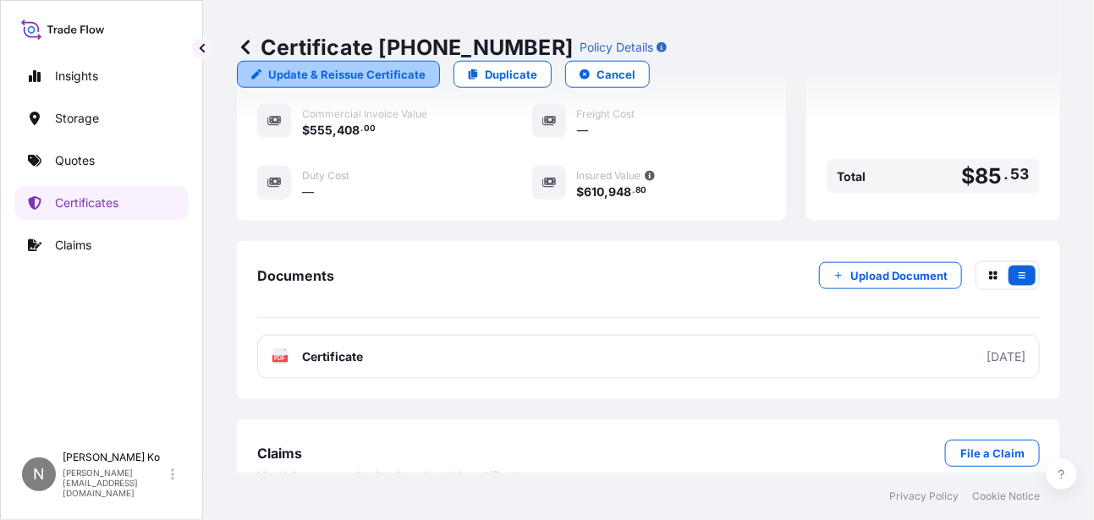
select select "Inland"
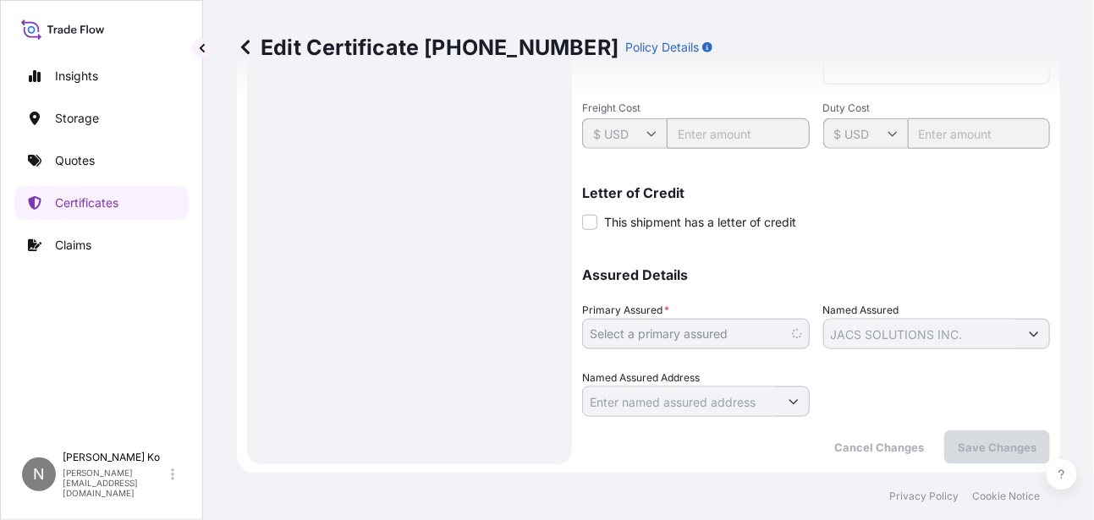
select select "31609"
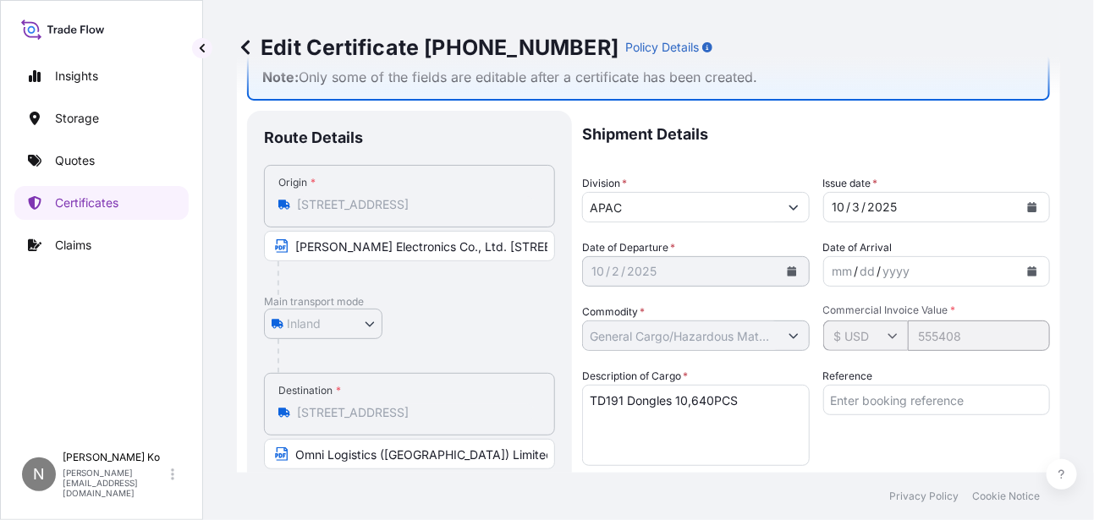
scroll to position [44, 0]
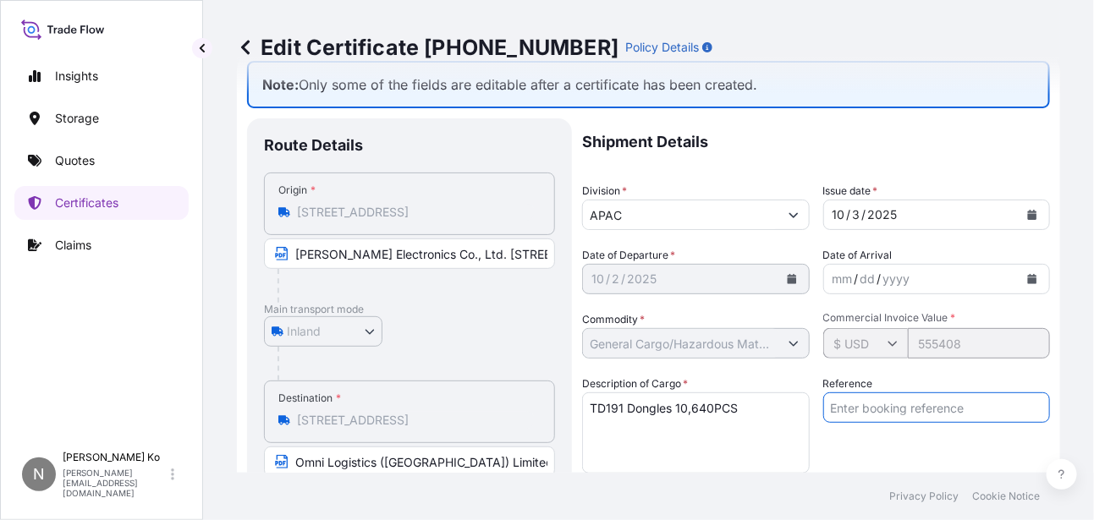
click at [894, 406] on input "Reference" at bounding box center [937, 408] width 228 height 30
click at [827, 405] on input "Reference" at bounding box center [937, 408] width 228 height 30
paste input "13006 + 13057"
type input "13006 + 13057"
click at [895, 446] on div "Reference 13006 + 13057" at bounding box center [937, 425] width 228 height 98
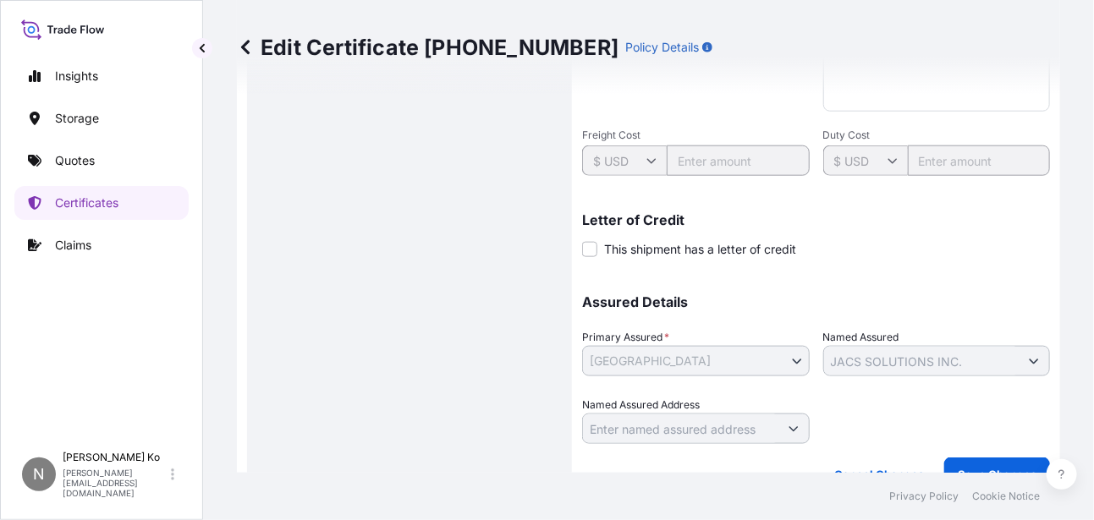
scroll to position [552, 0]
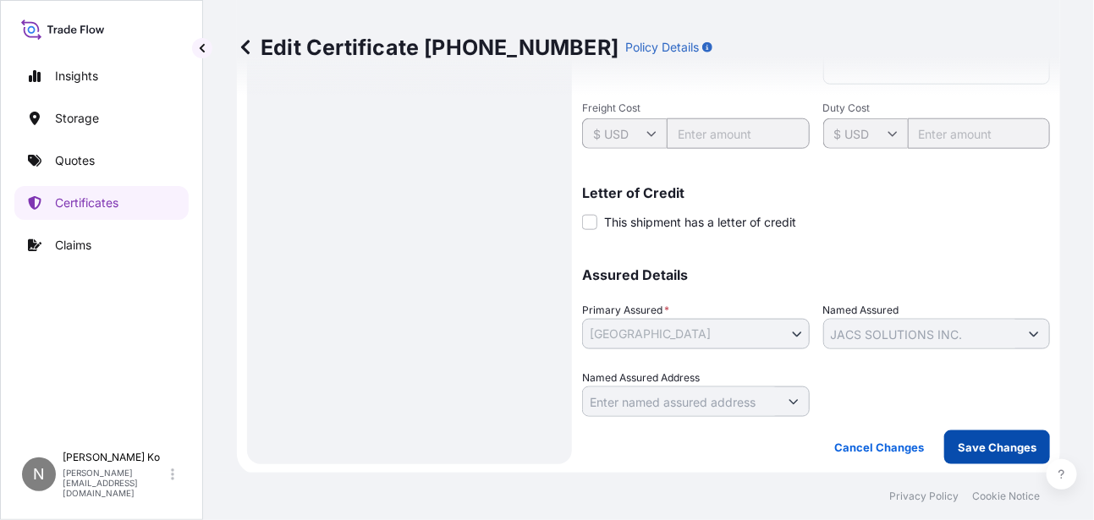
click at [970, 448] on p "Save Changes" at bounding box center [997, 447] width 79 height 17
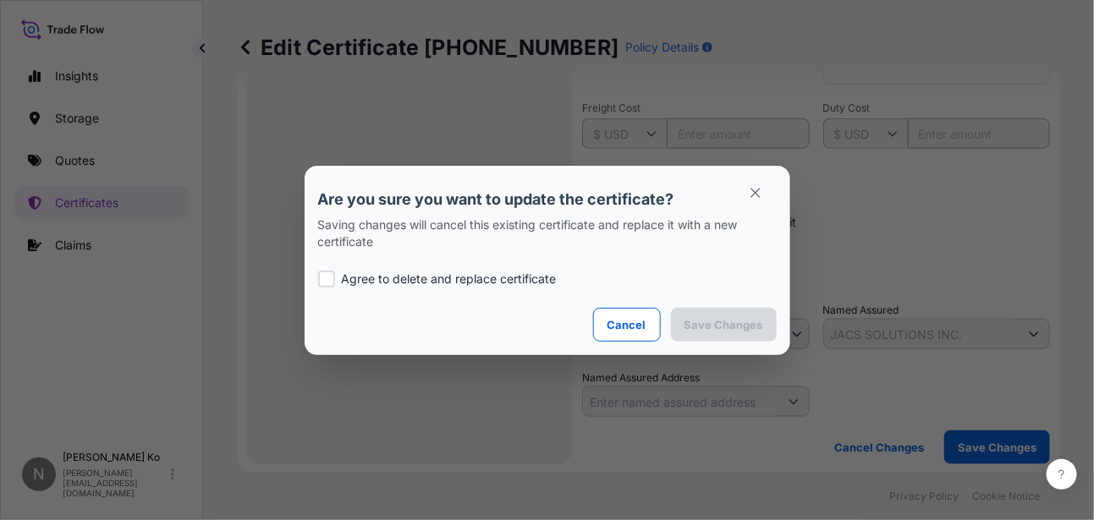
click at [327, 280] on div at bounding box center [326, 279] width 17 height 17
checkbox input "true"
click at [721, 321] on p "Save Changes" at bounding box center [724, 325] width 79 height 17
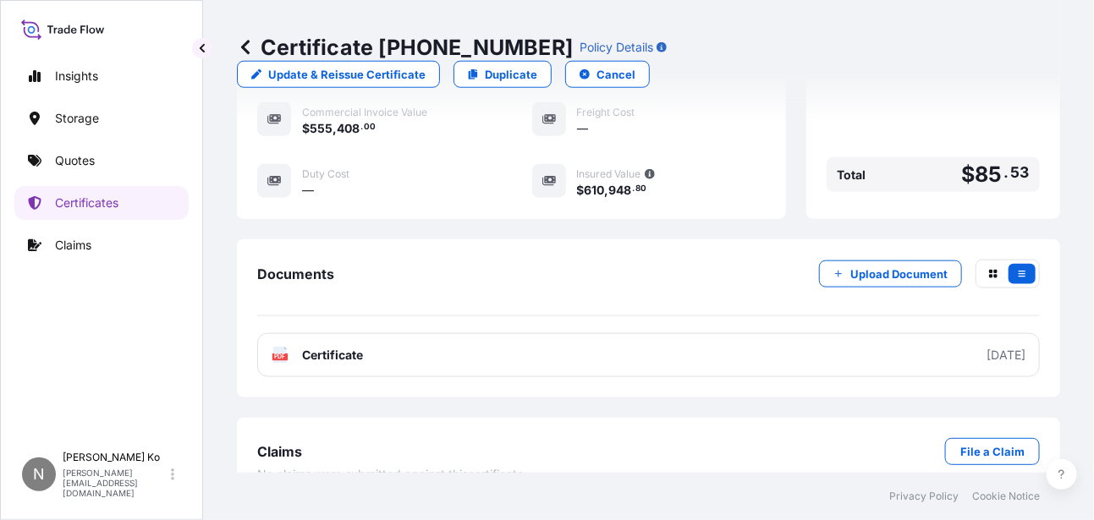
scroll to position [554, 0]
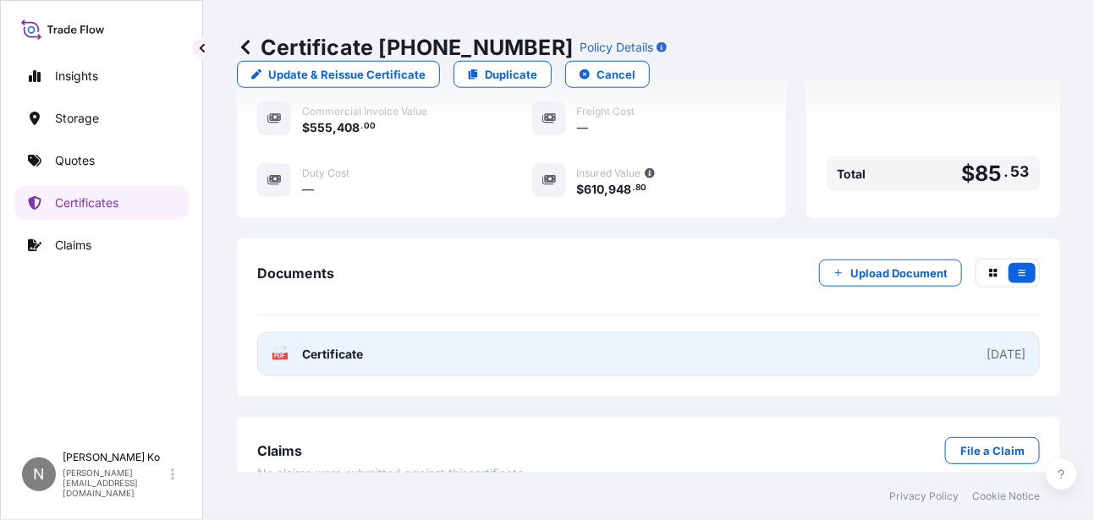
click at [402, 333] on link "PDF Certificate [DATE]" at bounding box center [648, 355] width 783 height 44
